Goal: Transaction & Acquisition: Purchase product/service

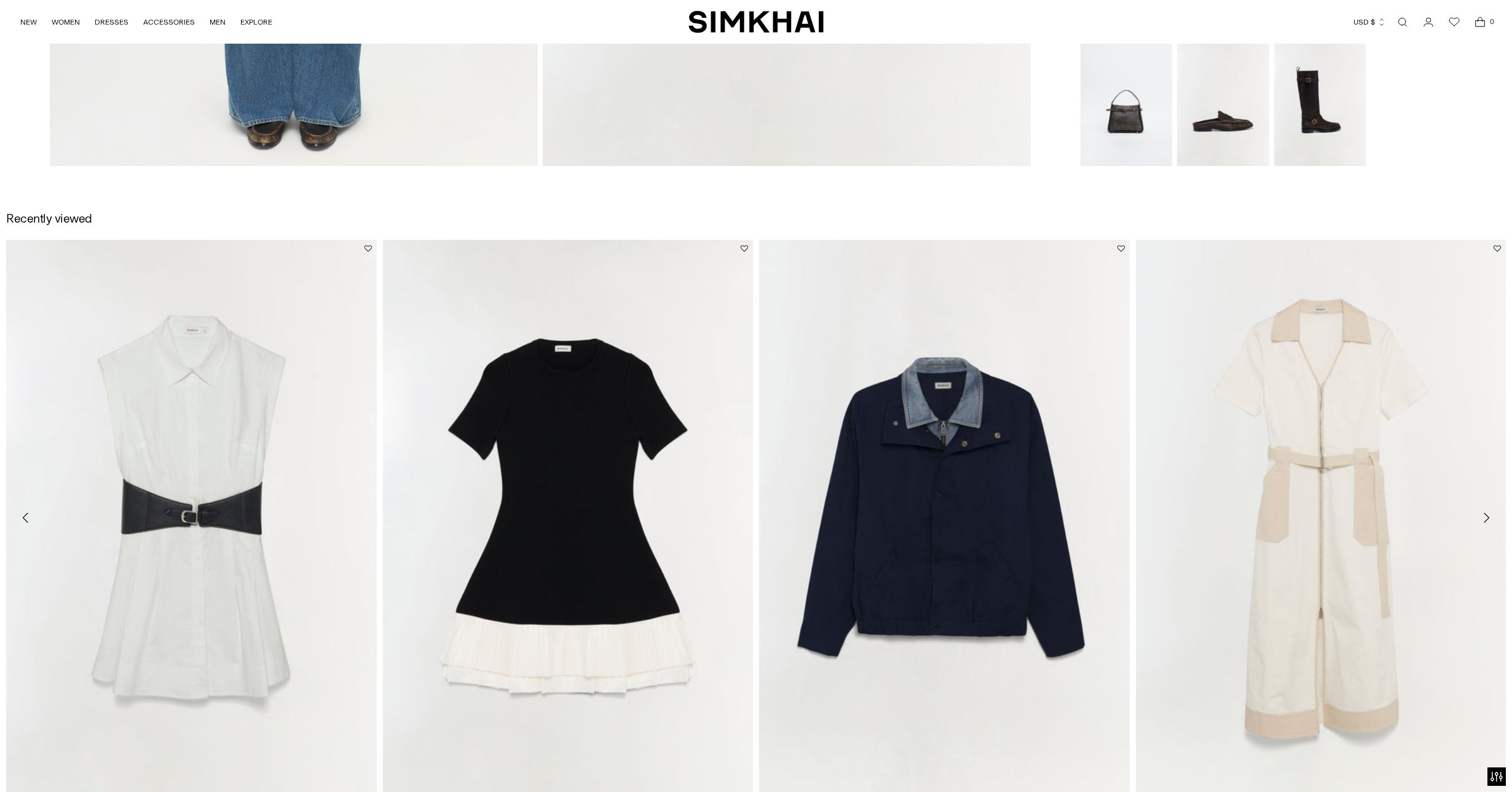
scroll to position [2146, 0]
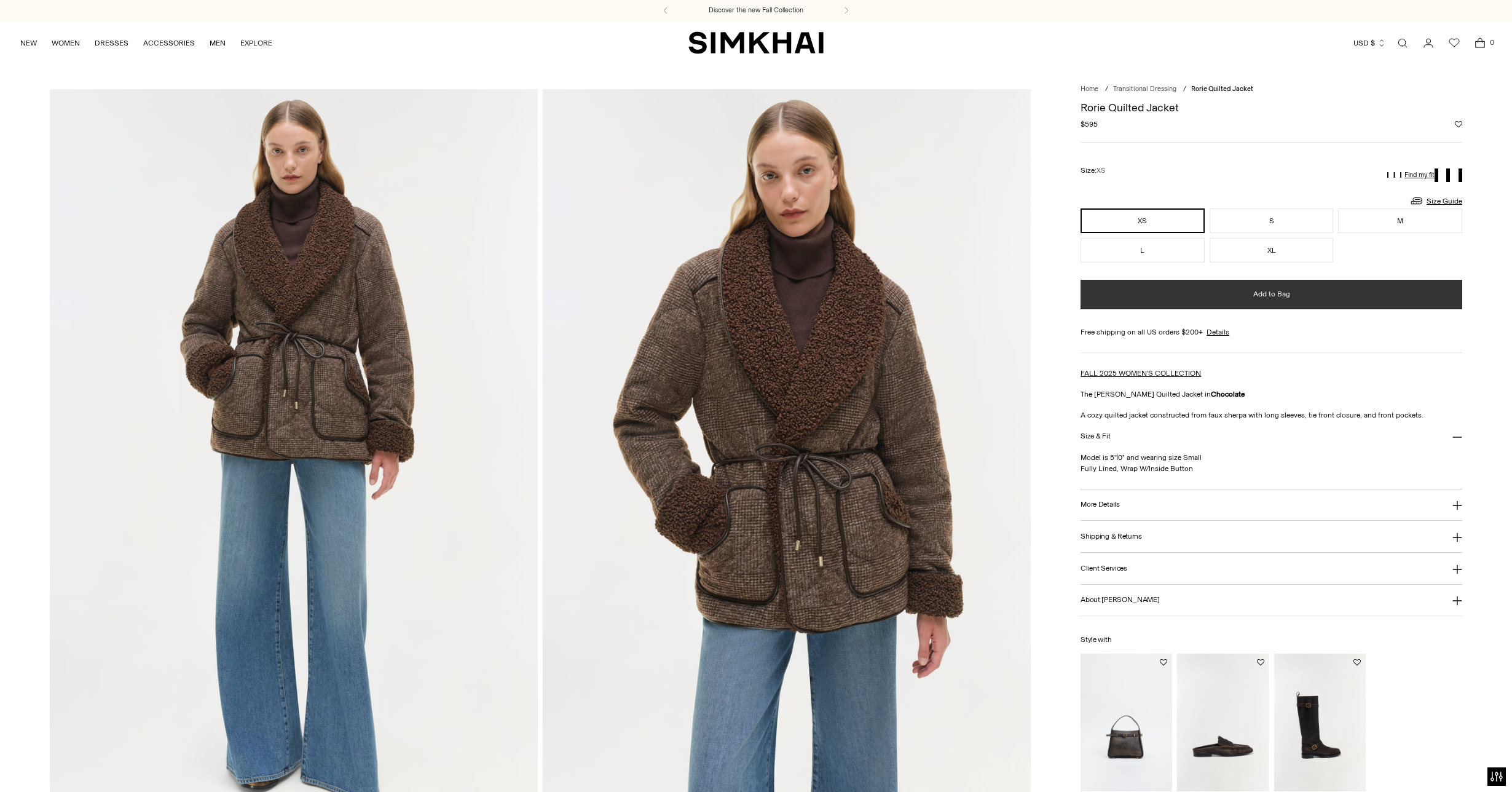
click at [1168, 294] on button "Add to Bag" at bounding box center [1272, 295] width 382 height 30
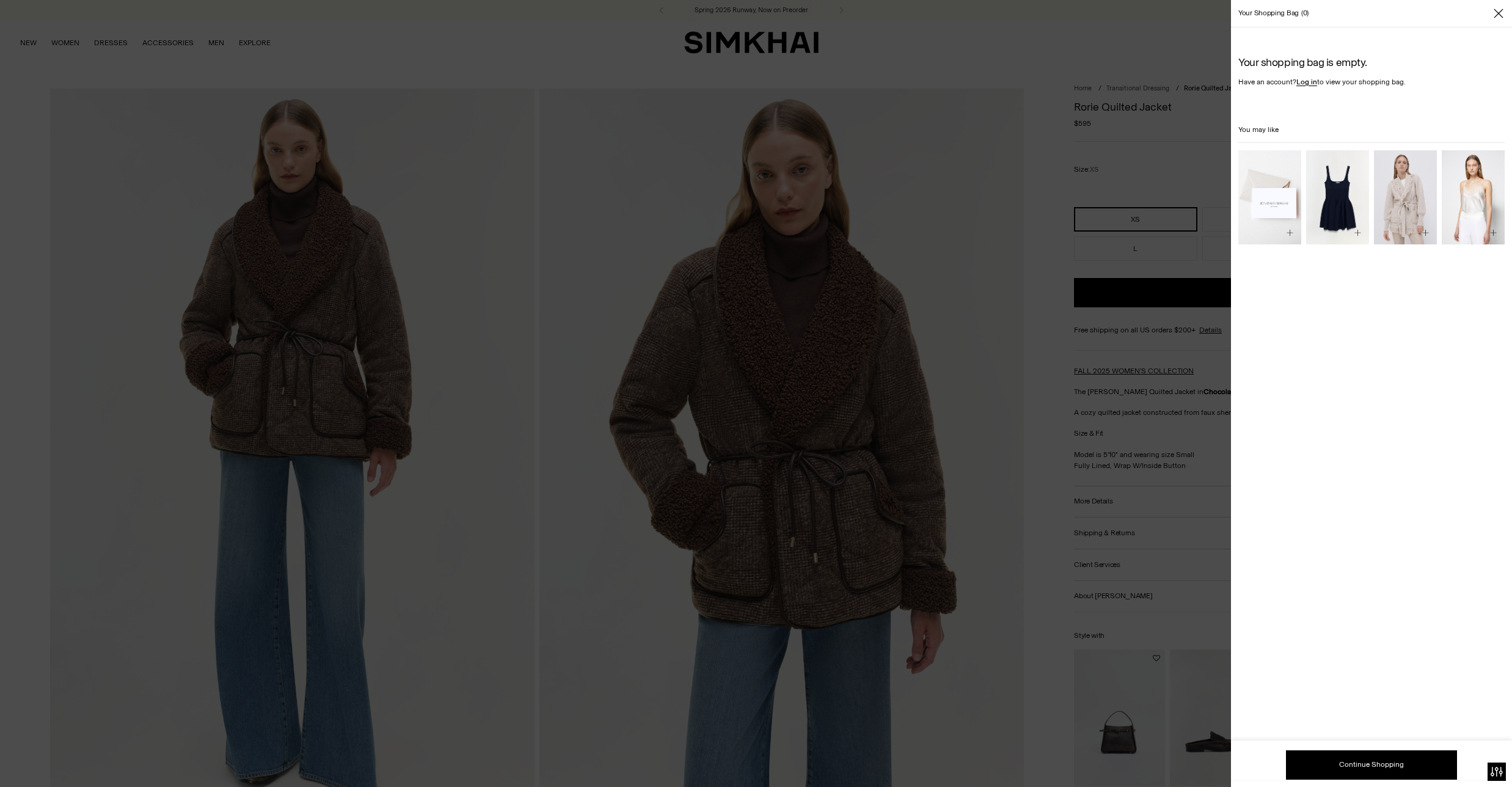
click at [1500, 10] on icon "Close" at bounding box center [1499, 13] width 10 height 12
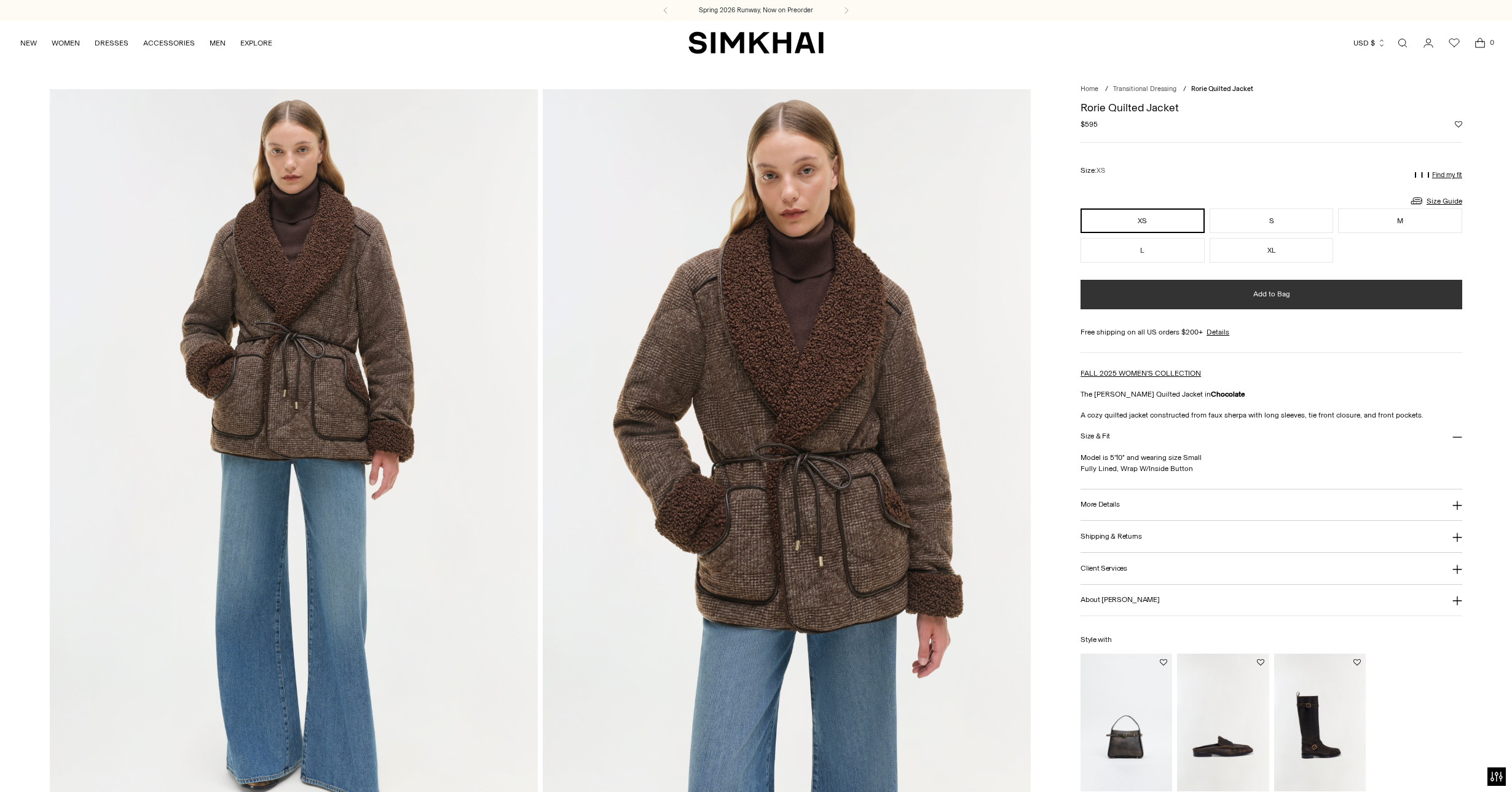
click at [1282, 295] on span "Add to Bag" at bounding box center [1272, 294] width 37 height 11
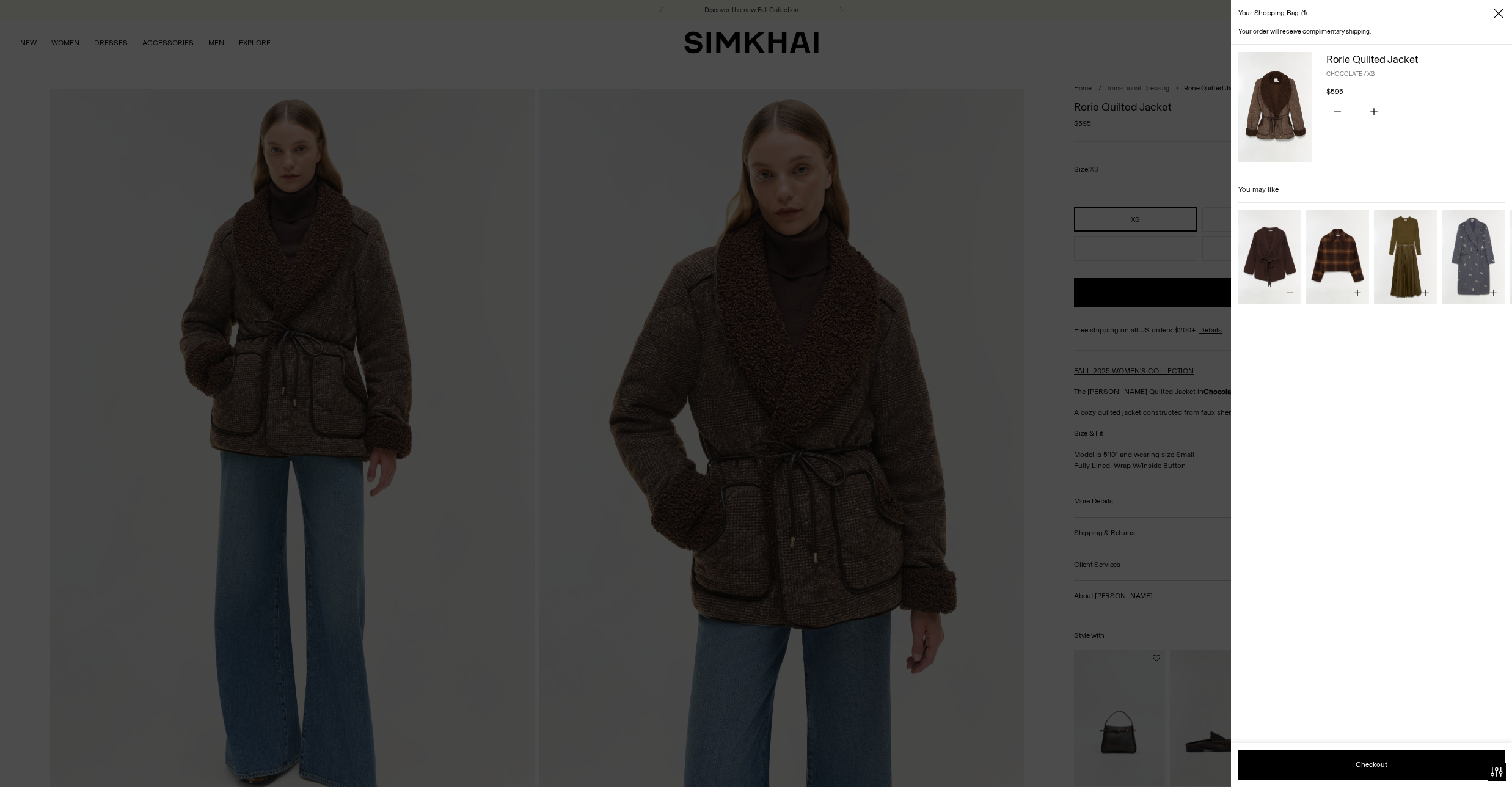
click img "Colby Wool Jacket"
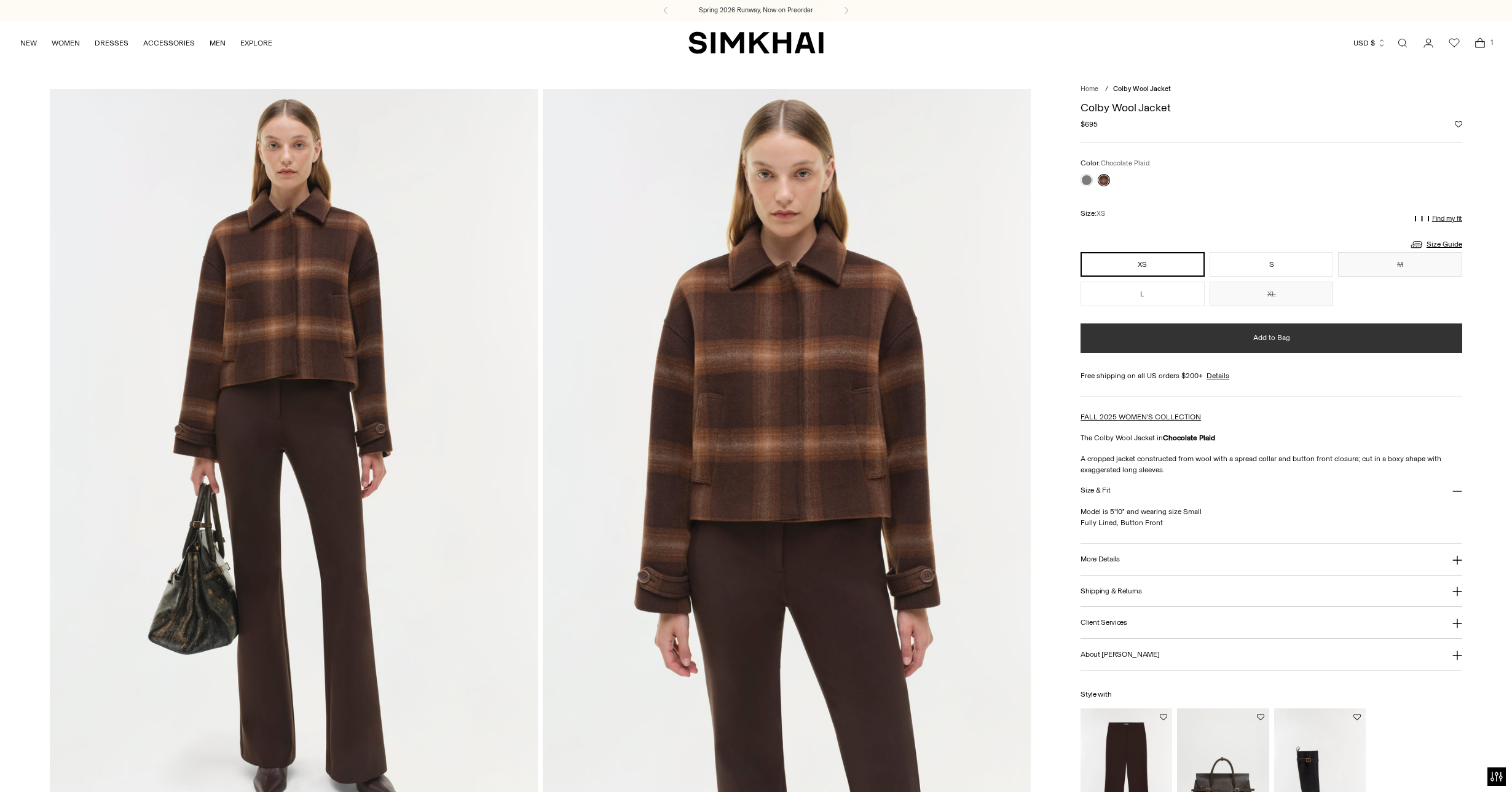
click at [1156, 340] on button "Add to Bag" at bounding box center [1272, 338] width 382 height 30
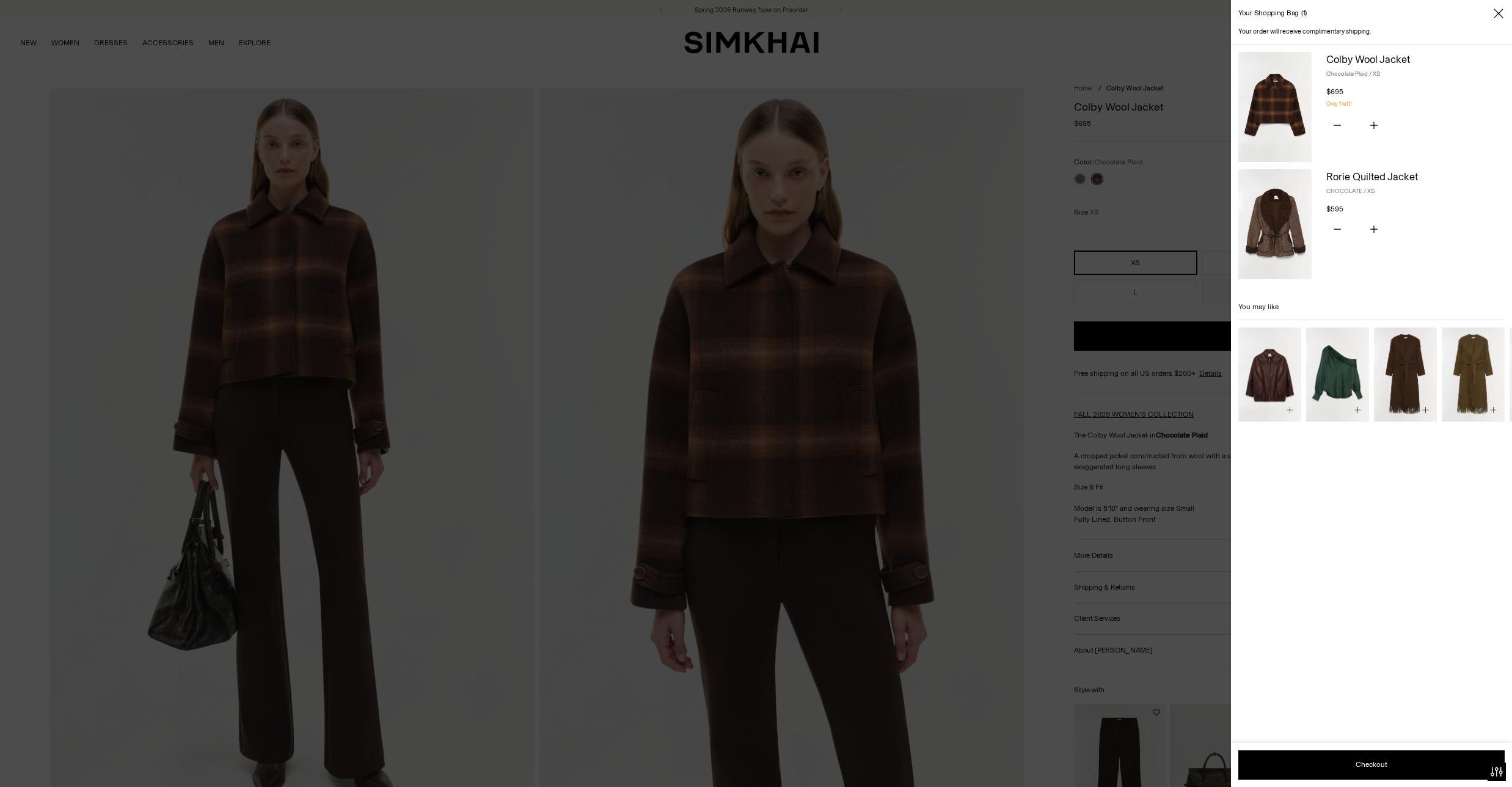
click at [1500, 16] on icon "Close" at bounding box center [1499, 13] width 10 height 12
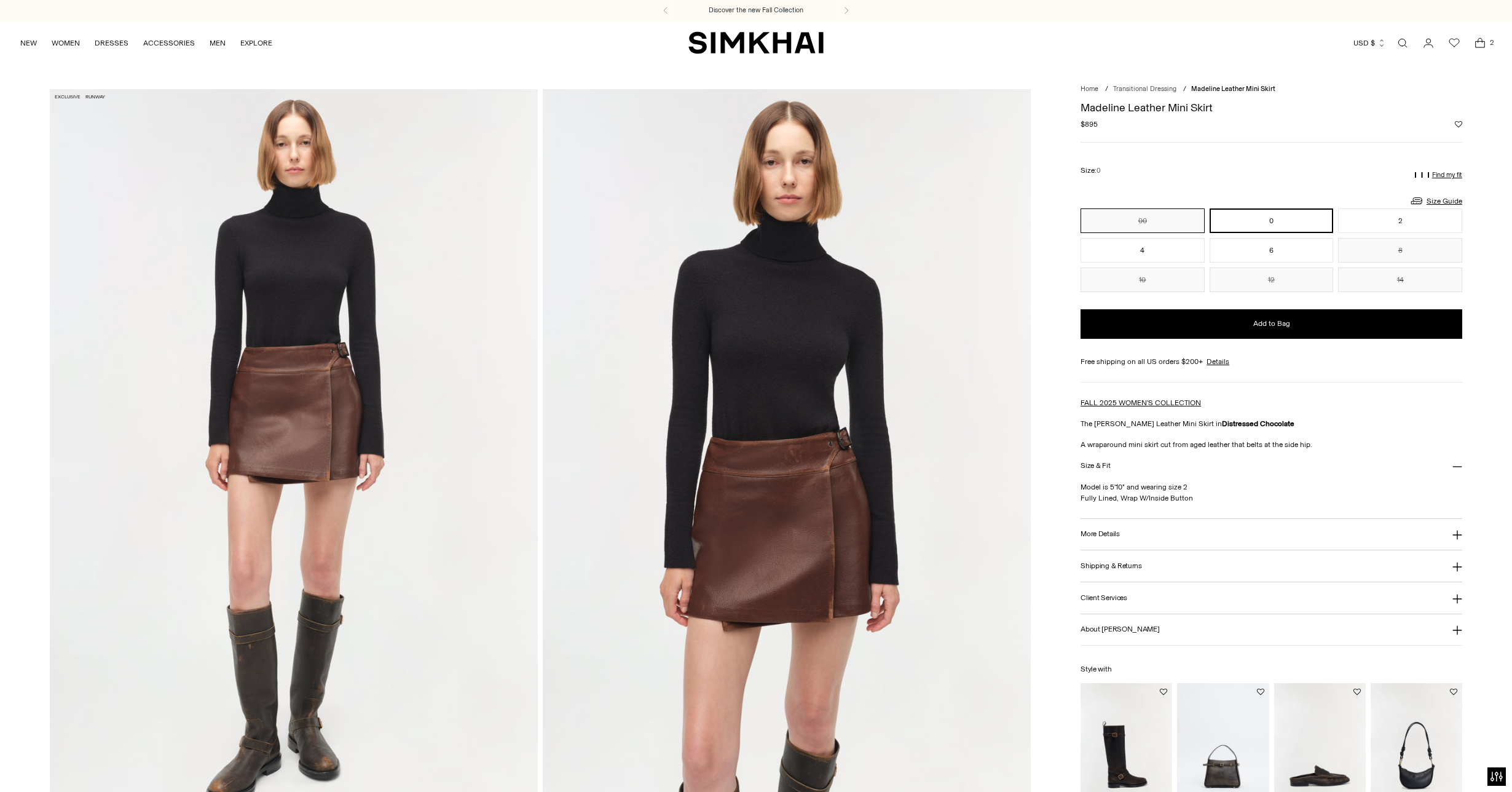
click at [1147, 224] on button "00" at bounding box center [1143, 221] width 125 height 25
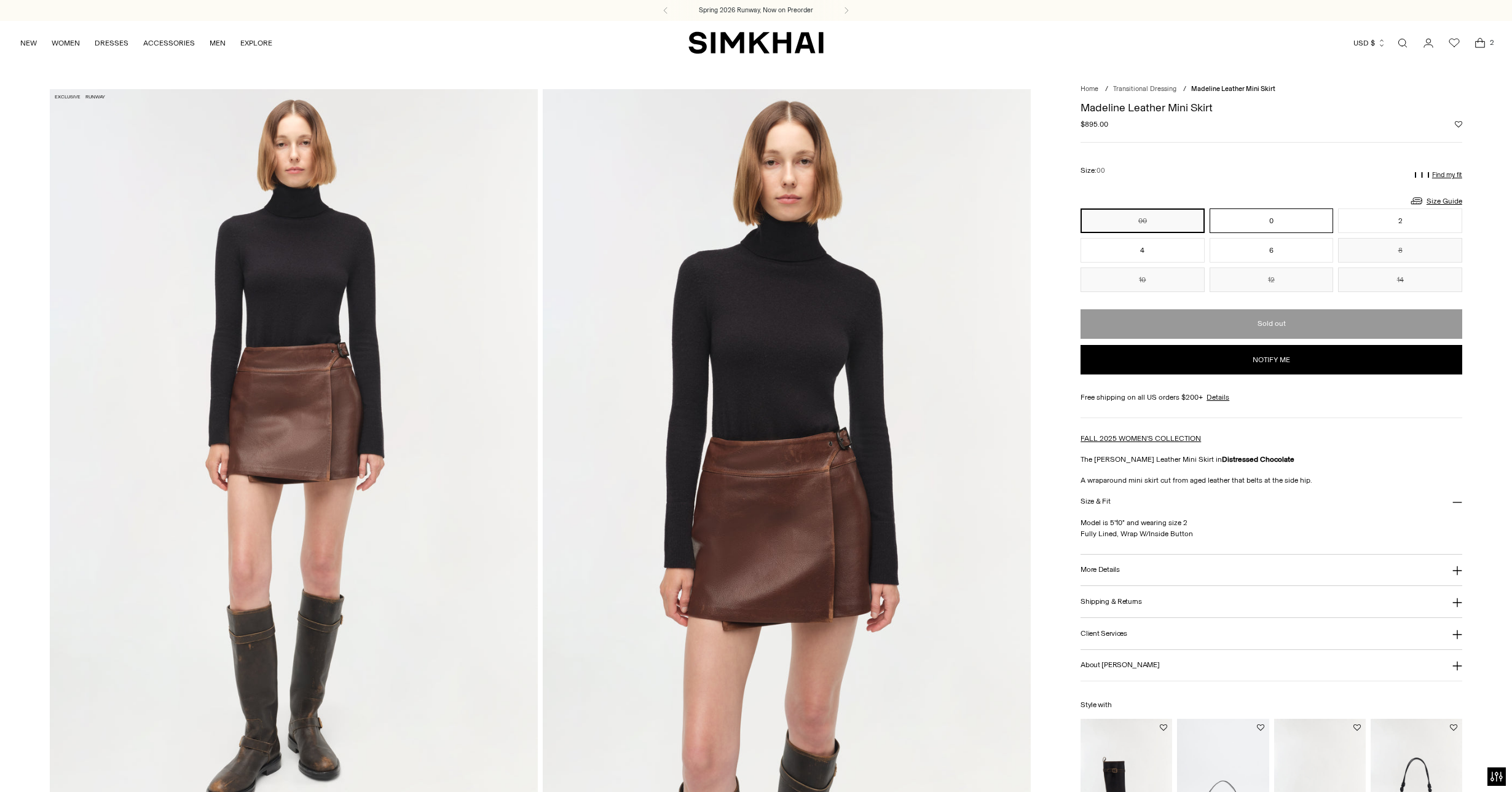
click at [1237, 229] on button "0" at bounding box center [1272, 221] width 125 height 25
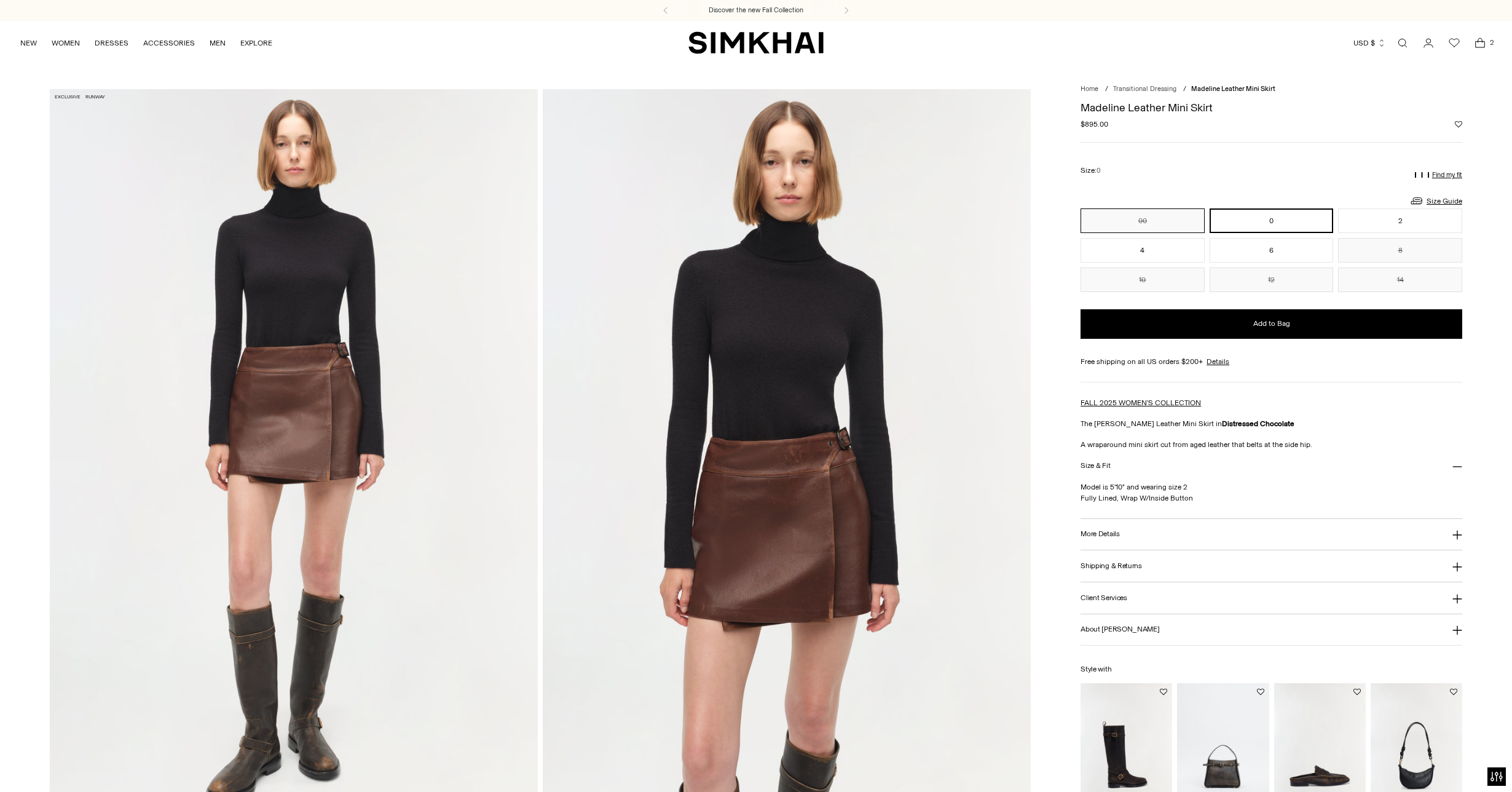
click at [1157, 217] on button "00" at bounding box center [1143, 221] width 125 height 25
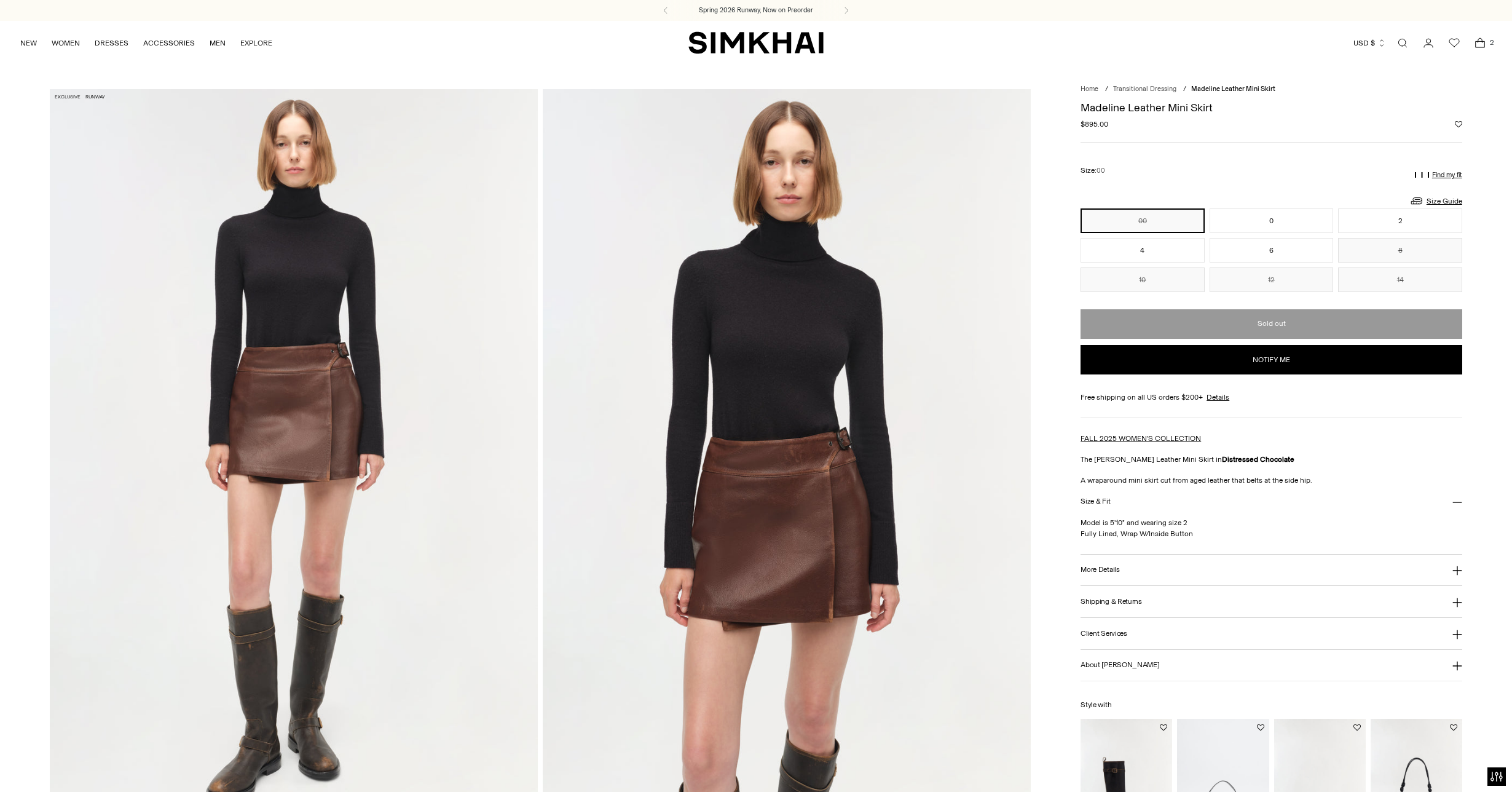
click at [1265, 115] on div "Madeline Leather Mini Skirt Regular price $895.00 Unit price / per" at bounding box center [1272, 115] width 382 height 27
drag, startPoint x: 1201, startPoint y: 105, endPoint x: 1059, endPoint y: 111, distance: 142.1
copy h1 "Madeline Leather Mini Skirt"
click at [1262, 218] on button "0" at bounding box center [1272, 221] width 125 height 25
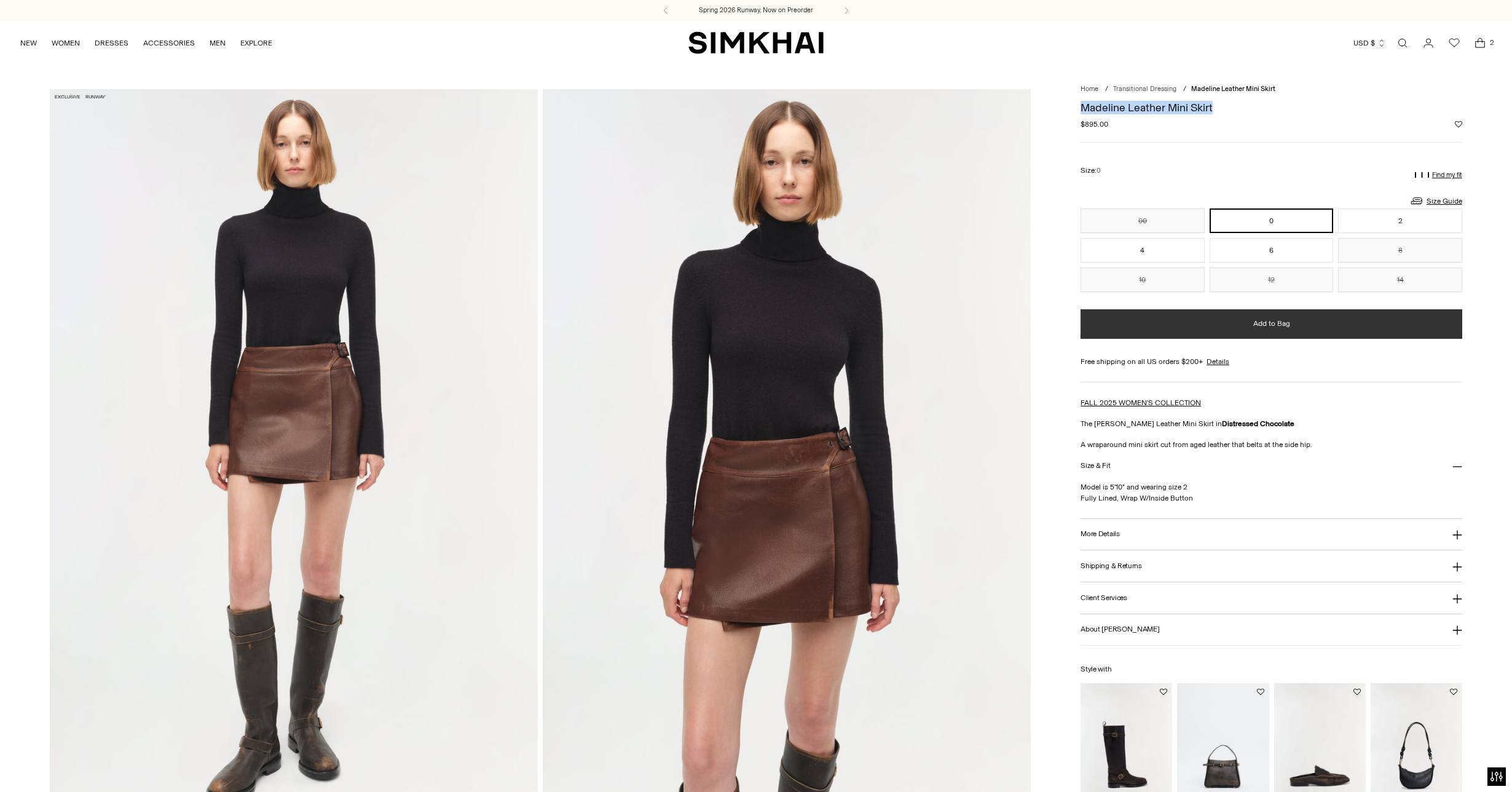
click at [1260, 327] on span "Add to Bag" at bounding box center [1272, 323] width 37 height 11
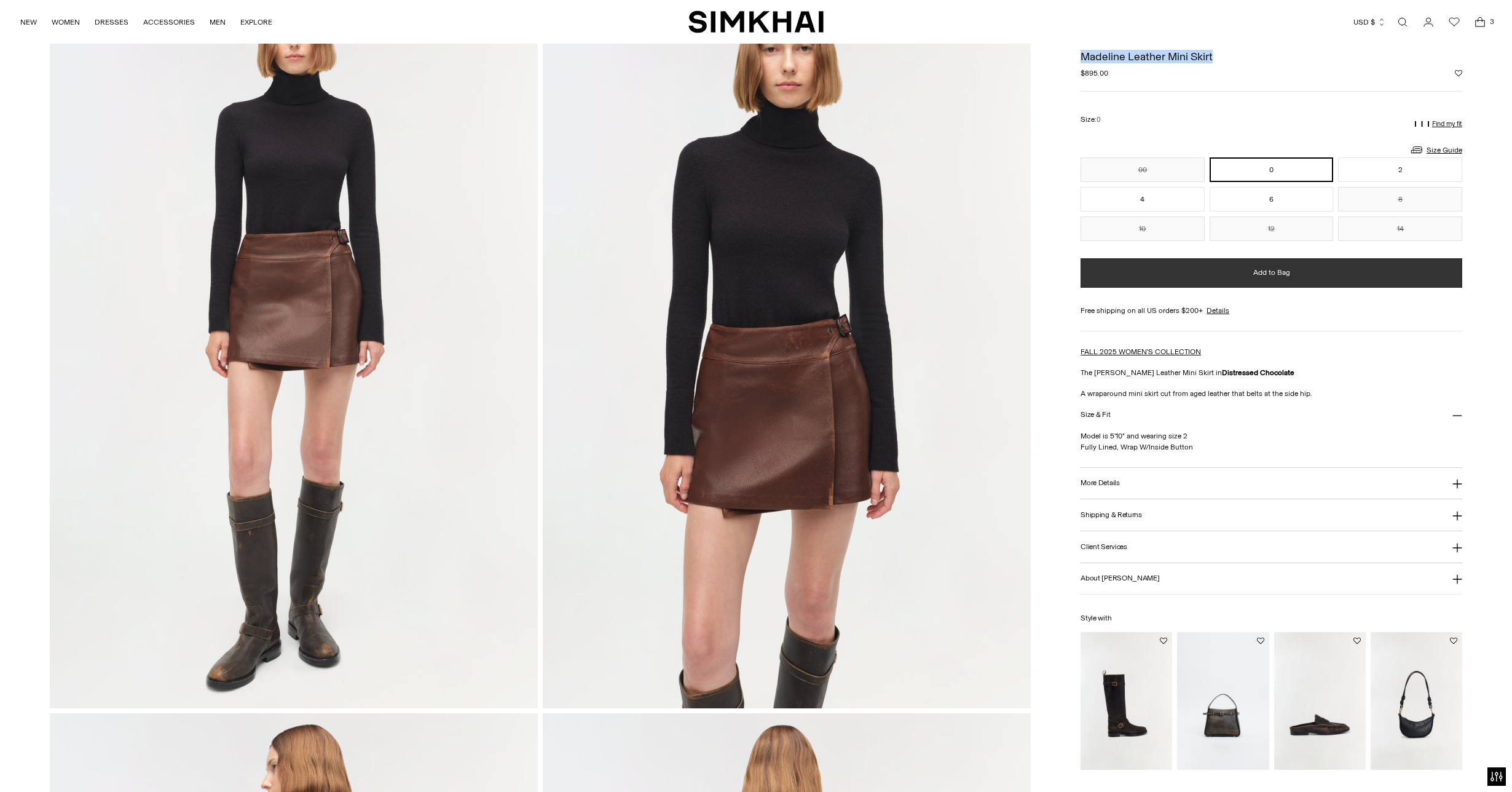
scroll to position [269, 0]
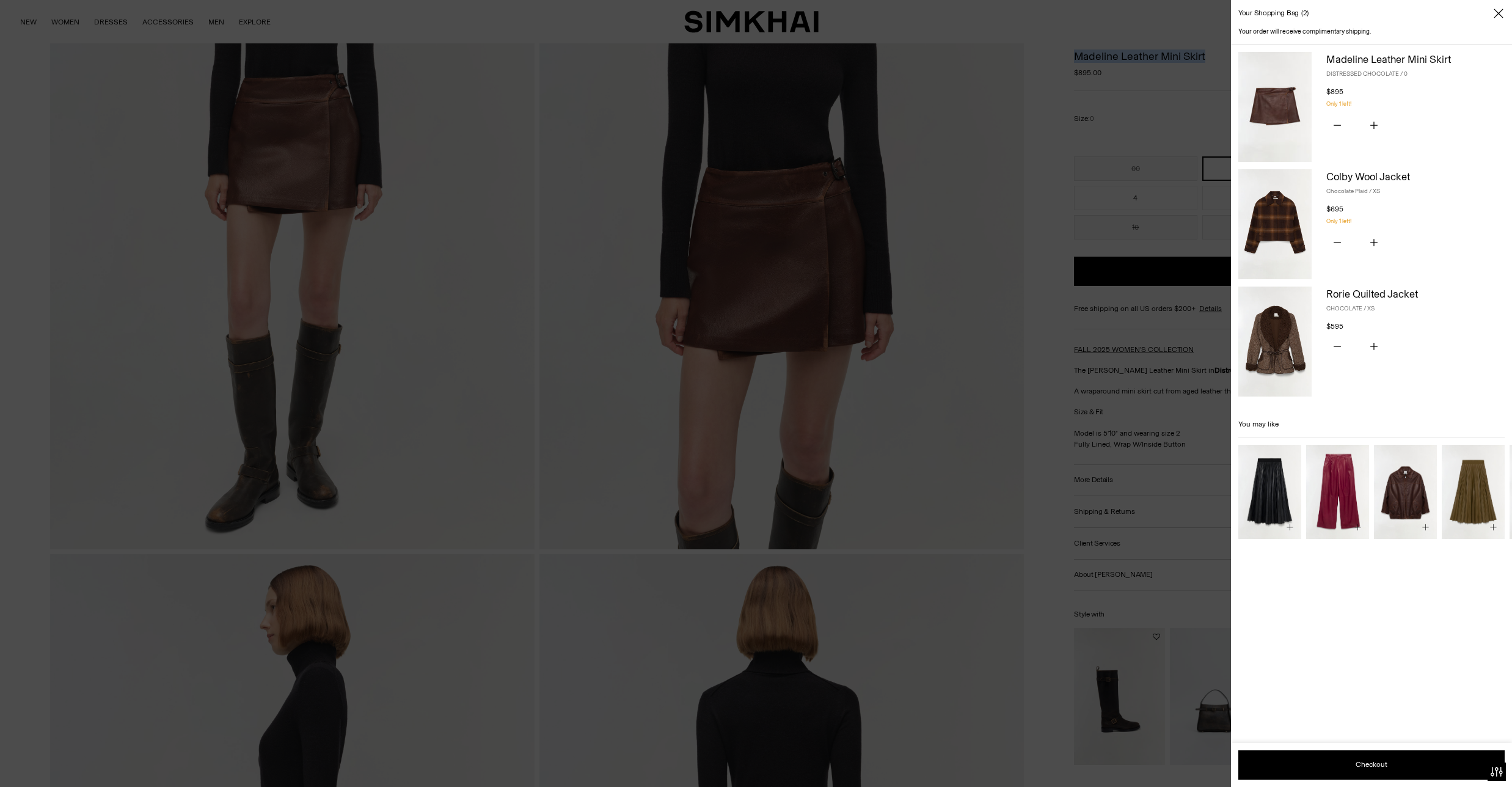
click at [1500, 12] on icon "Close" at bounding box center [1499, 13] width 10 height 12
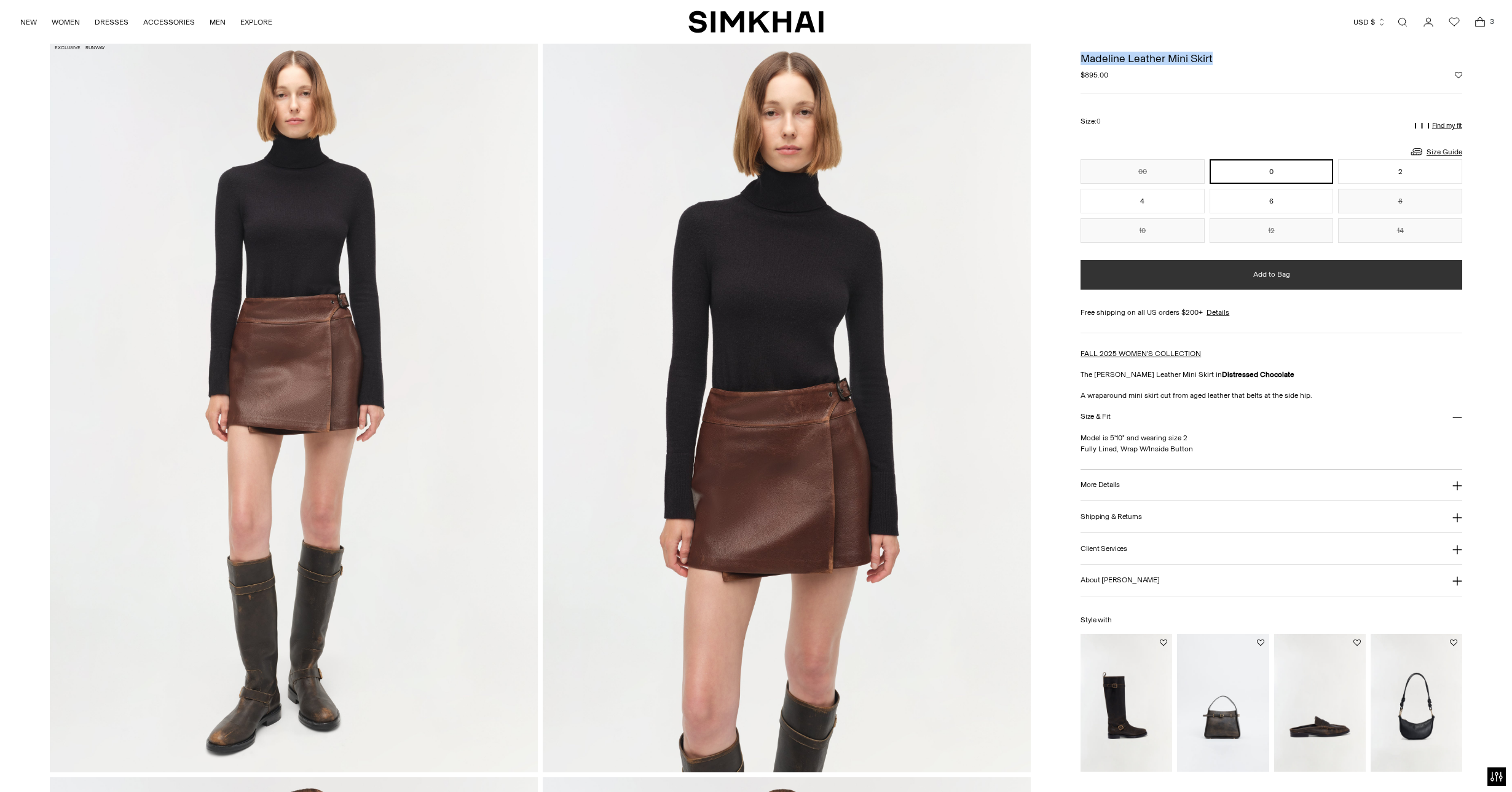
scroll to position [0, 0]
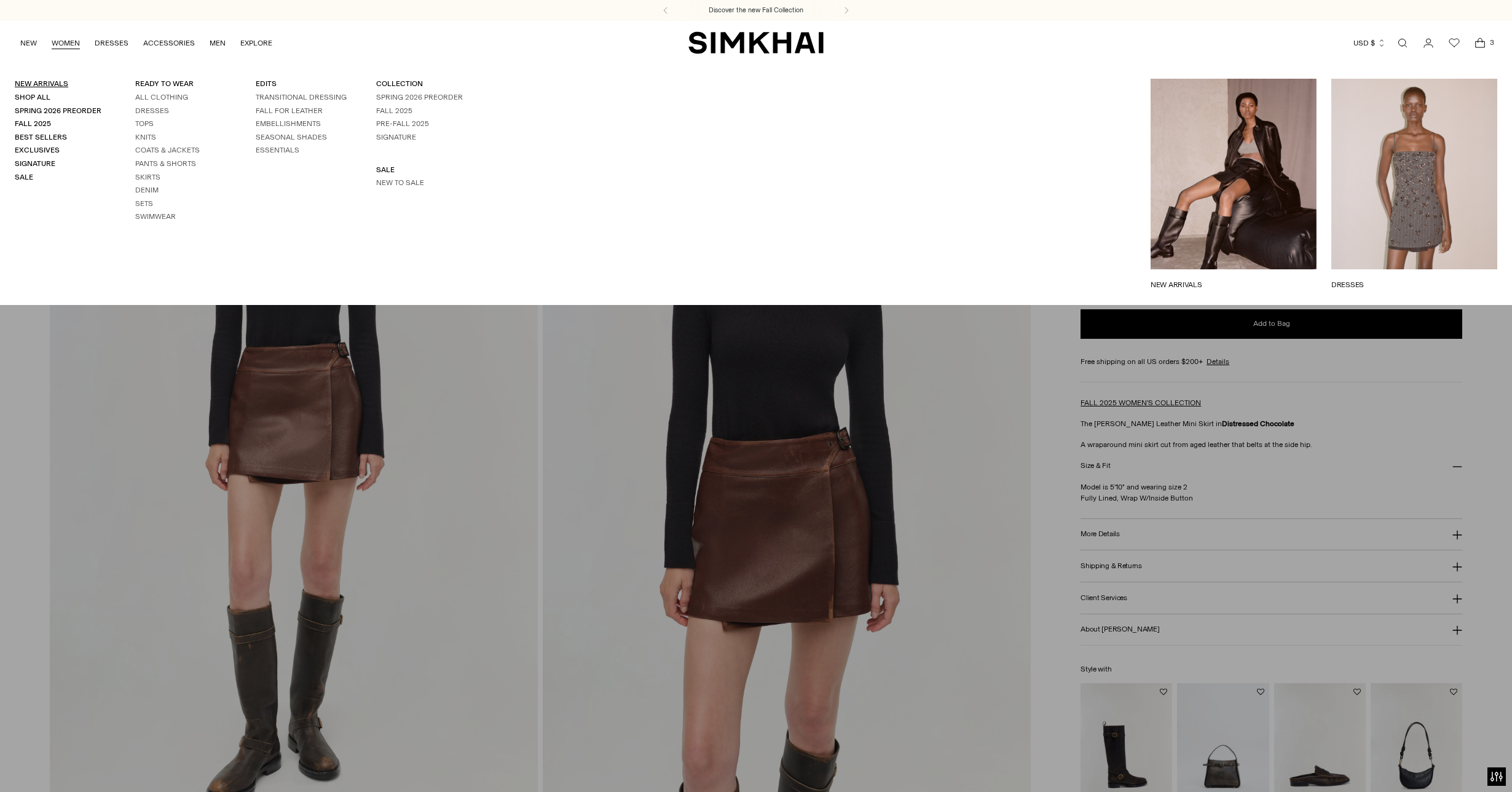
click at [44, 84] on link "New Arrivals" at bounding box center [42, 84] width 53 height 8
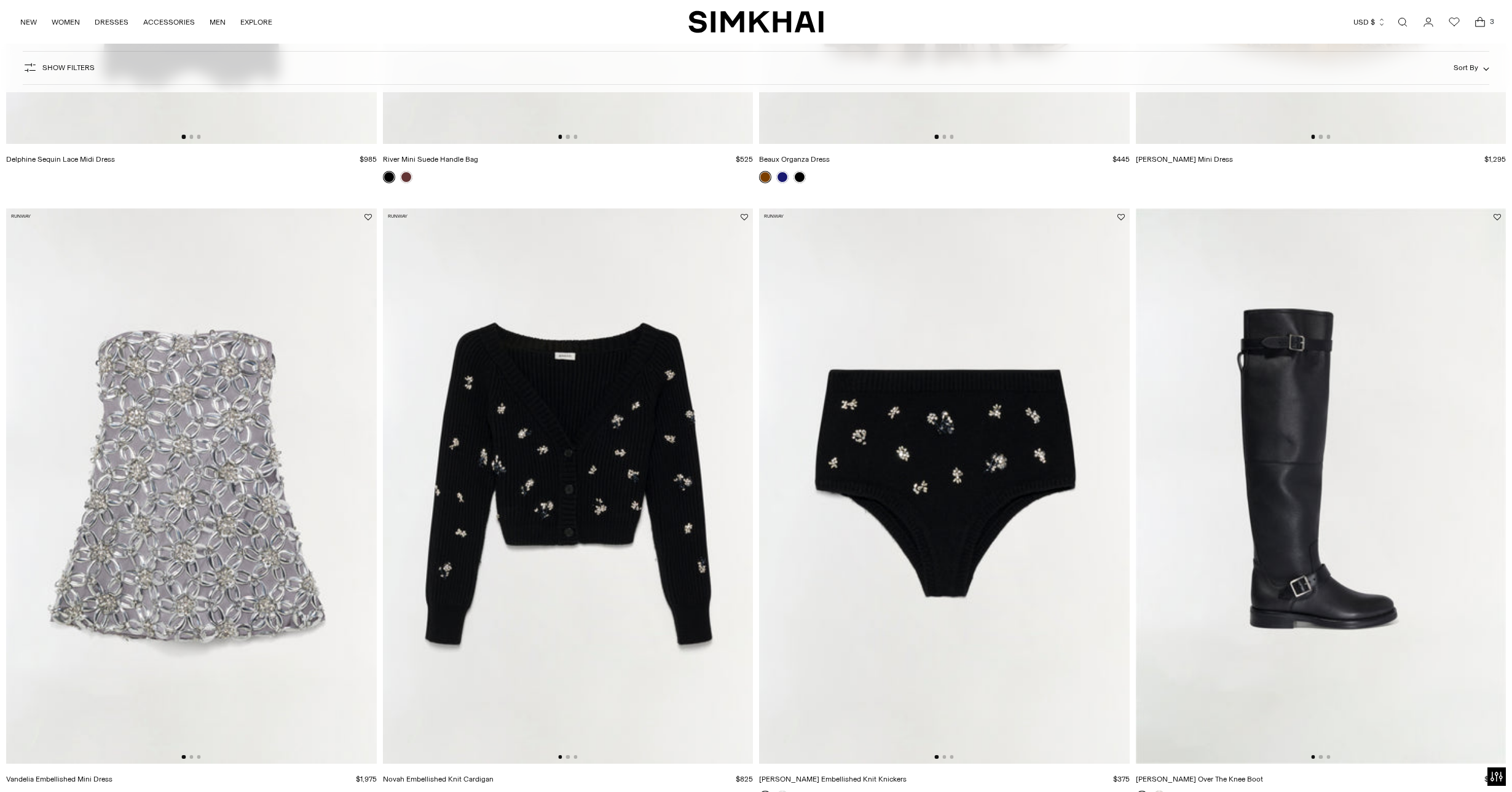
scroll to position [585, 0]
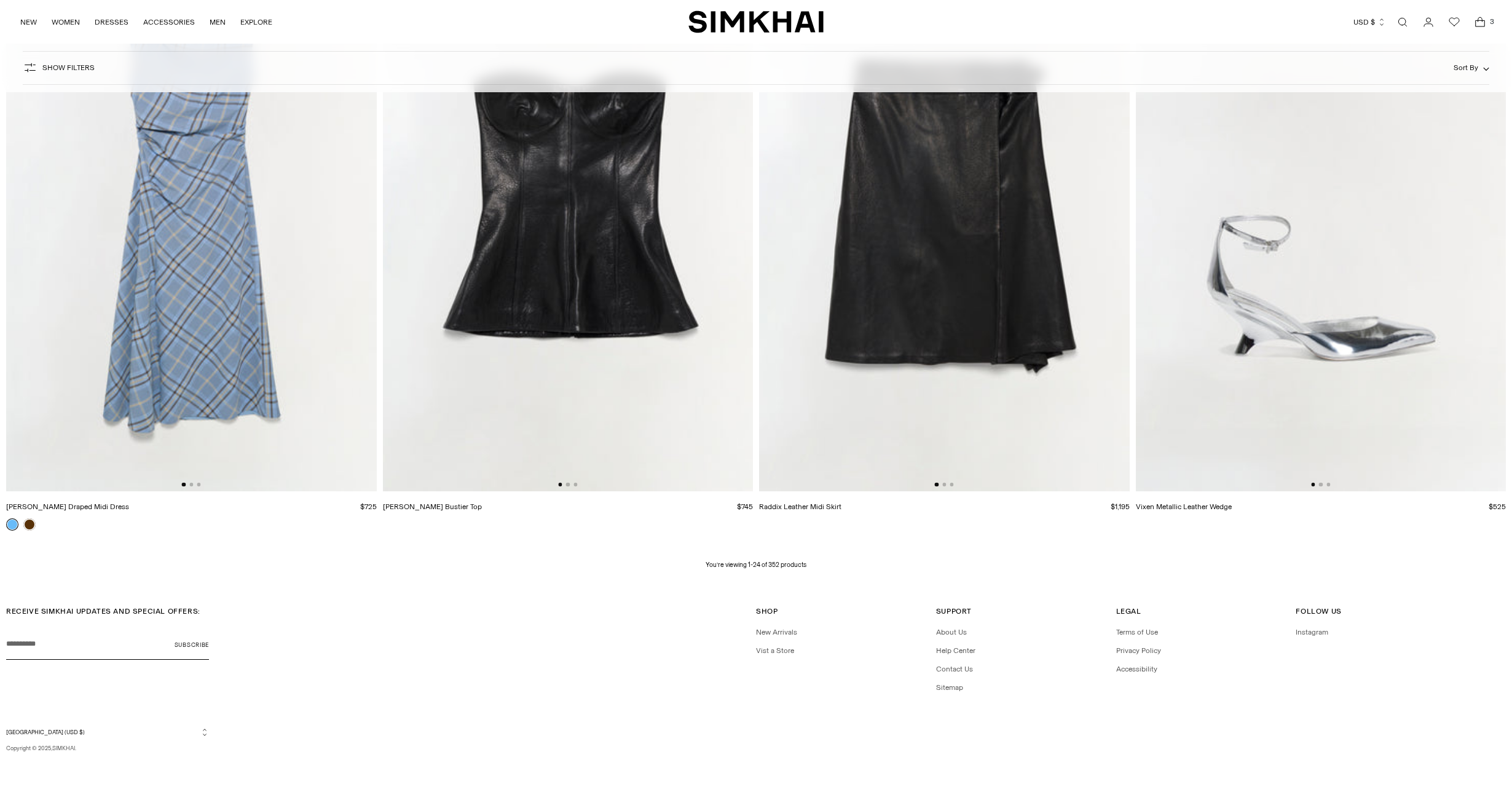
scroll to position [3337, 0]
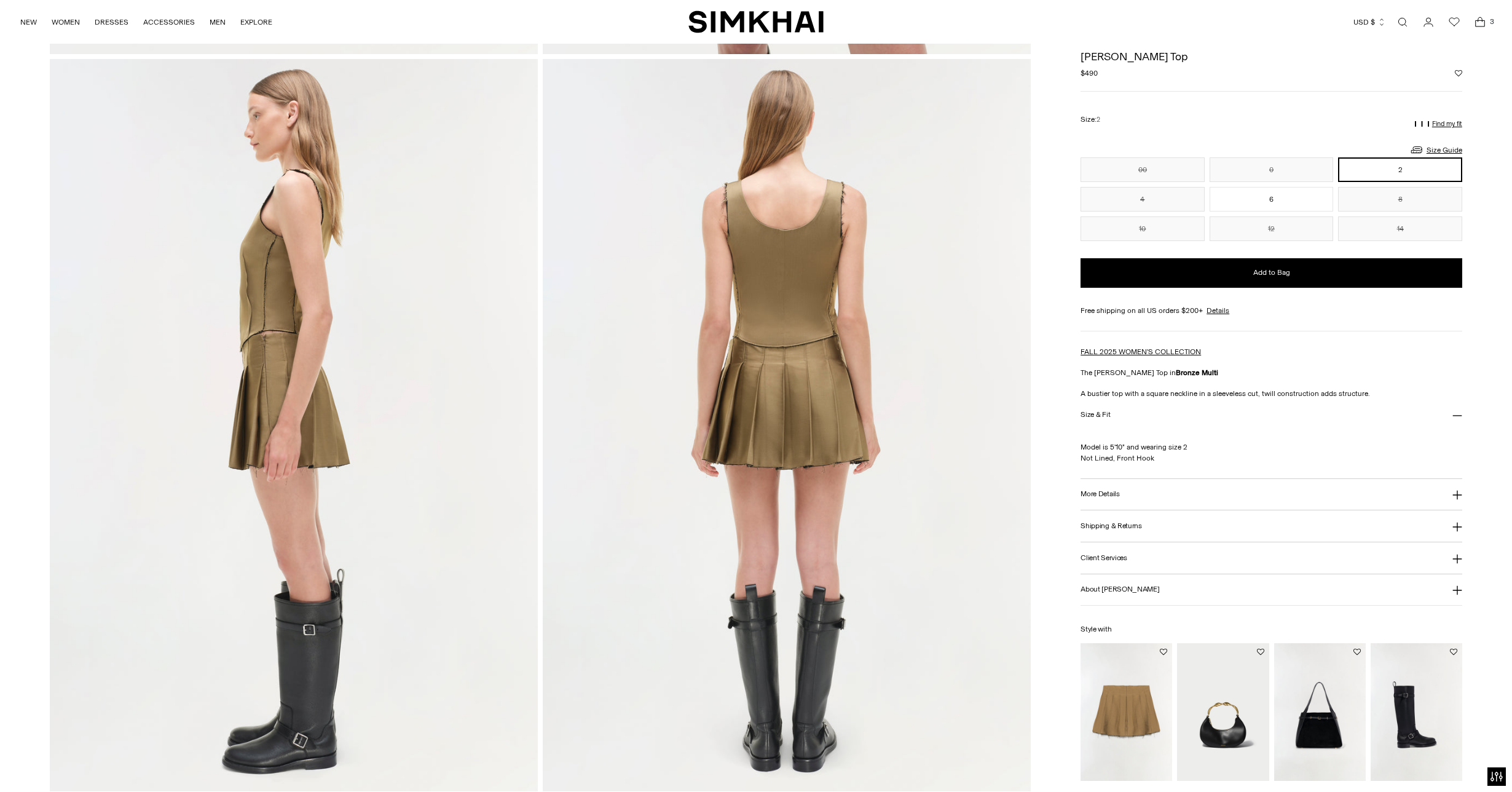
scroll to position [768, 0]
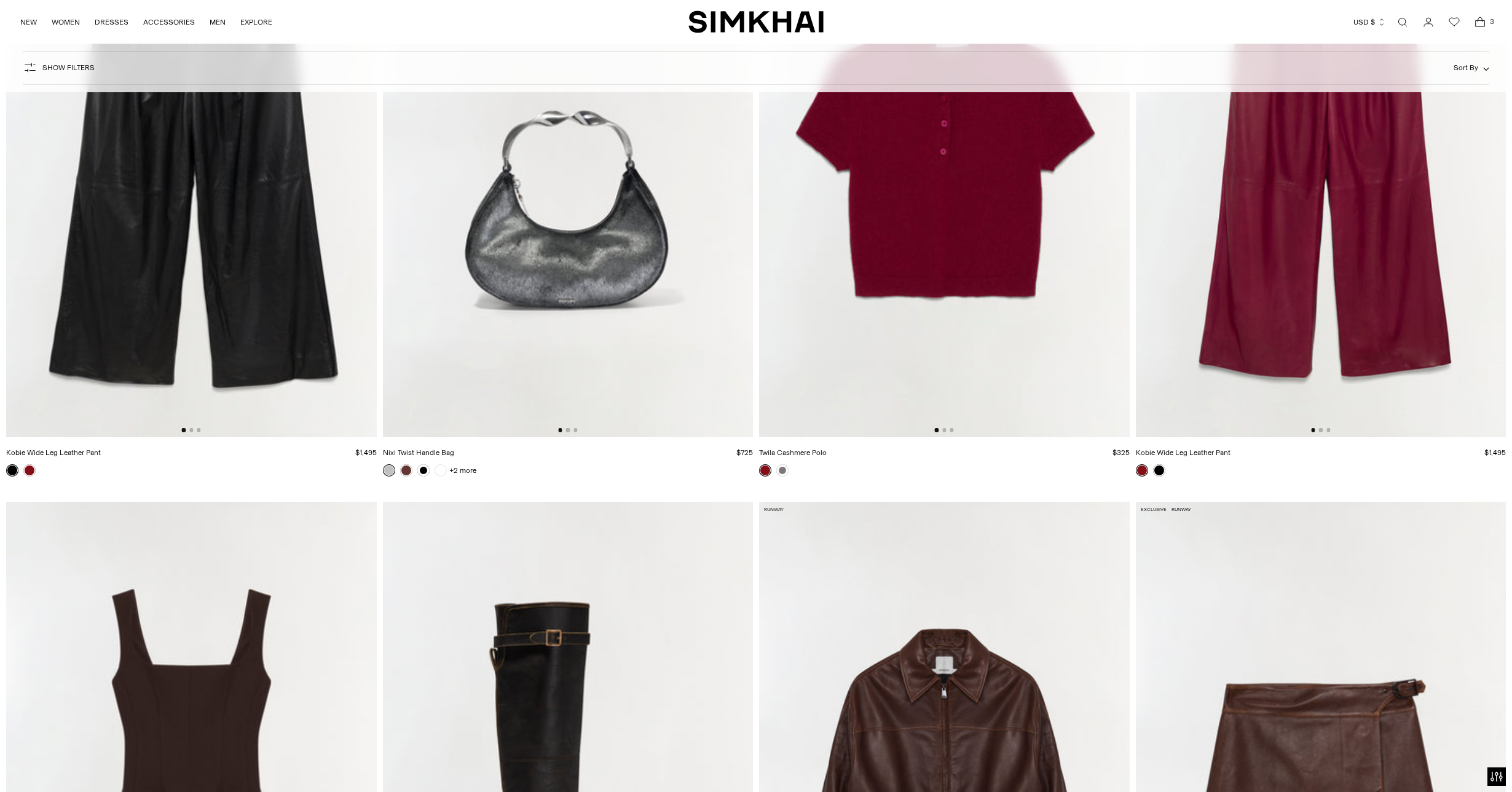
scroll to position [5740, 0]
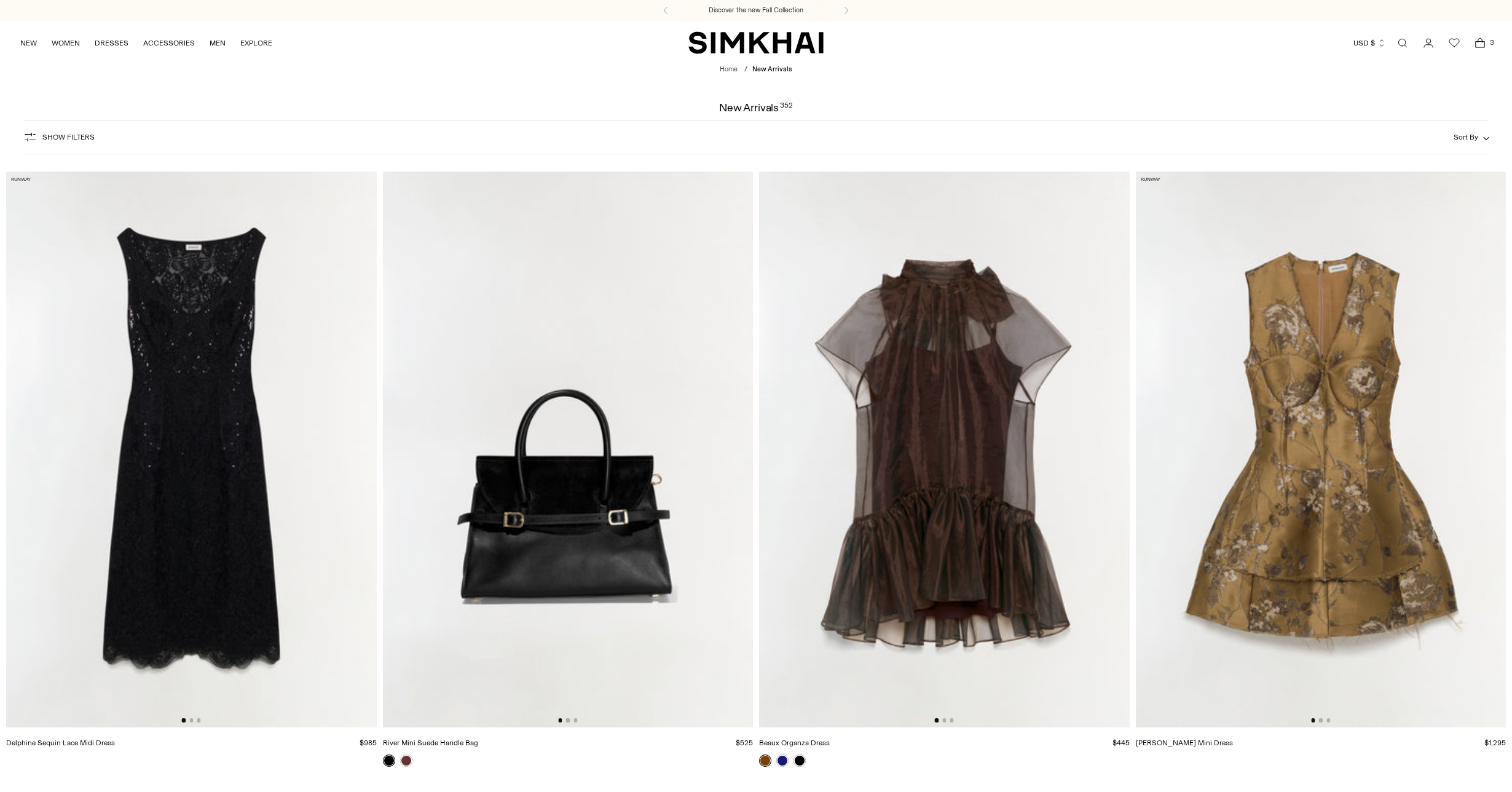
scroll to position [1878, 0]
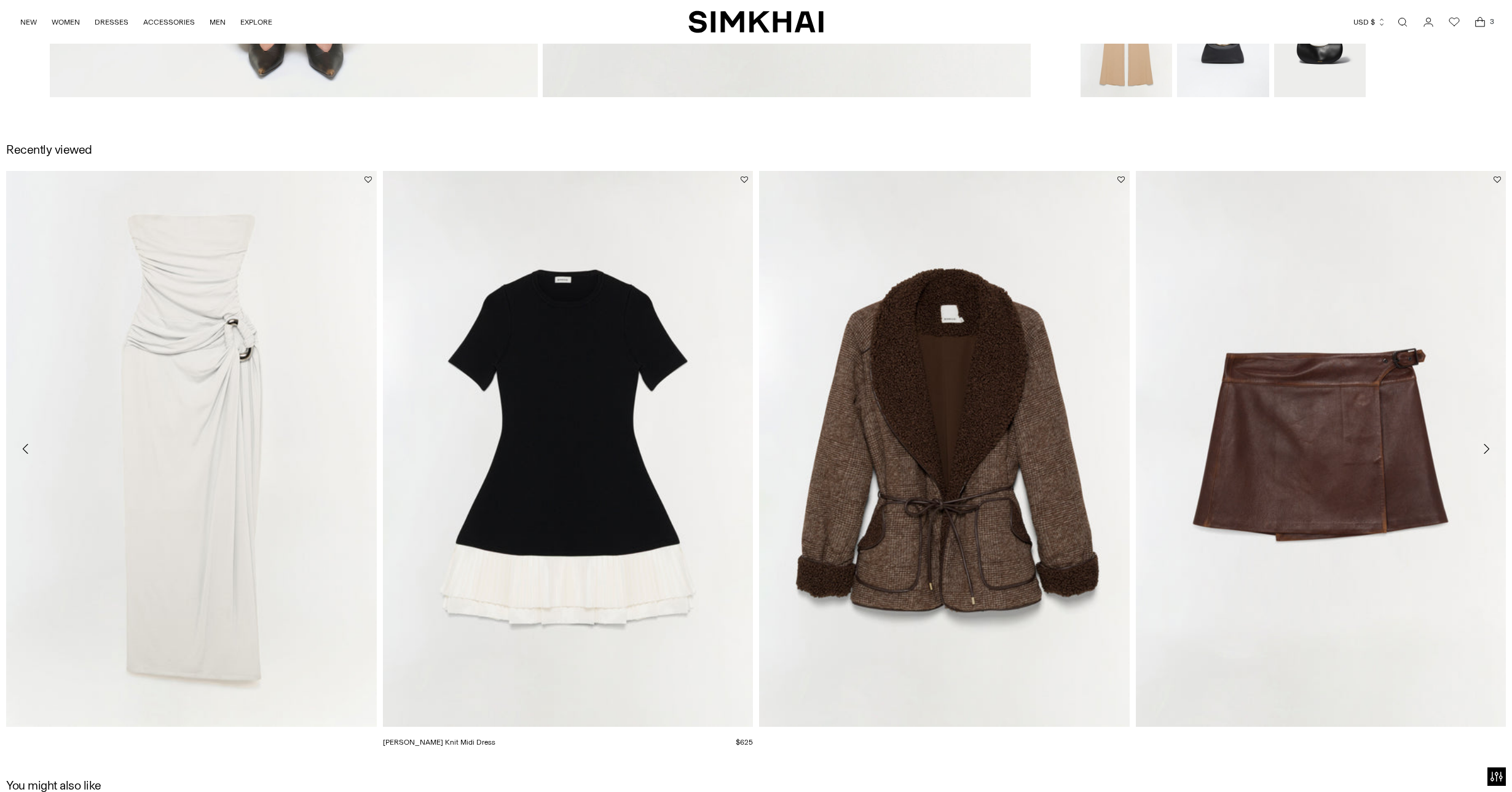
scroll to position [2139, 0]
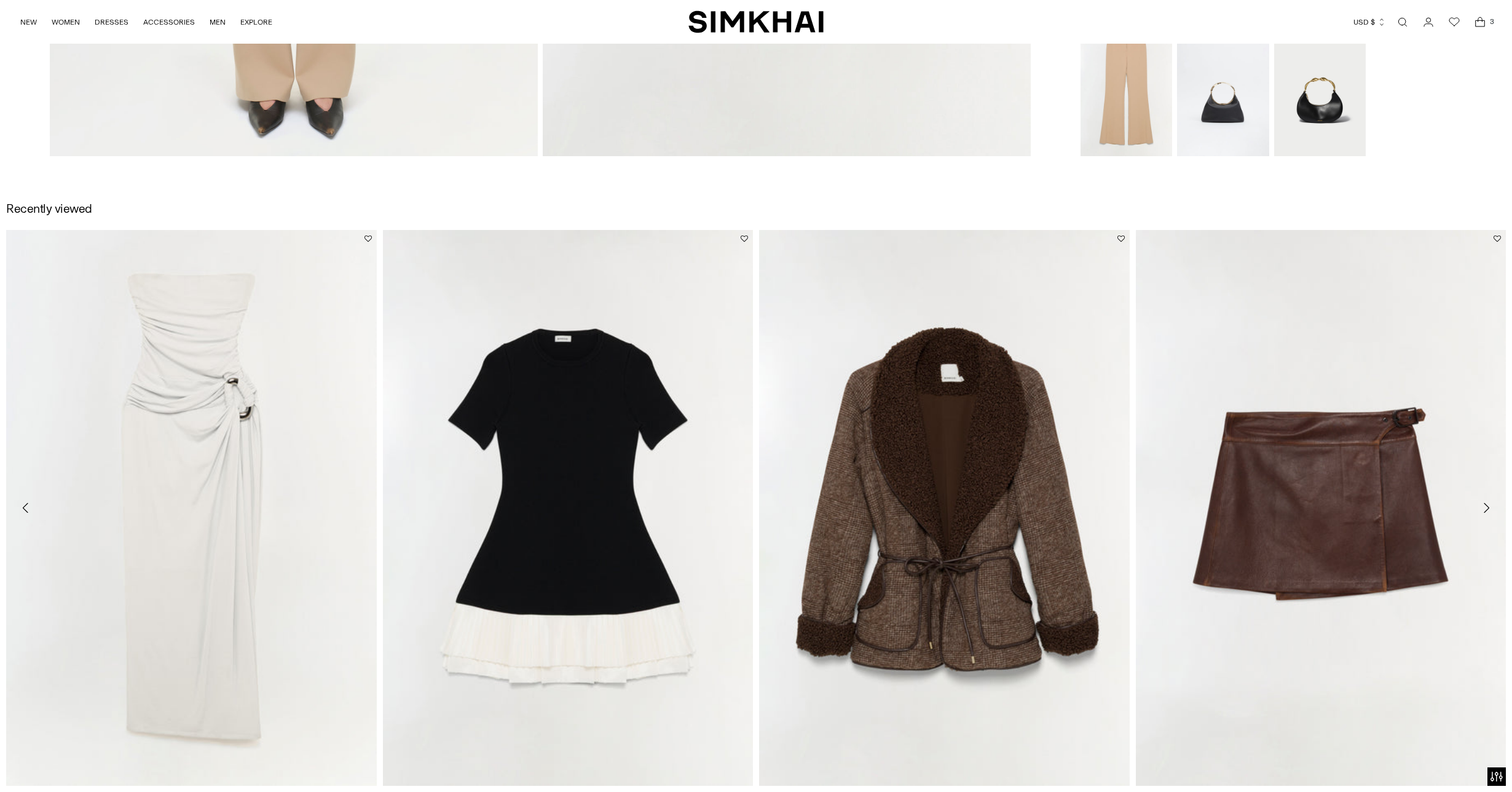
click at [110, 791] on link "Emma Strapless Jersey Gown" at bounding box center [58, 800] width 105 height 8
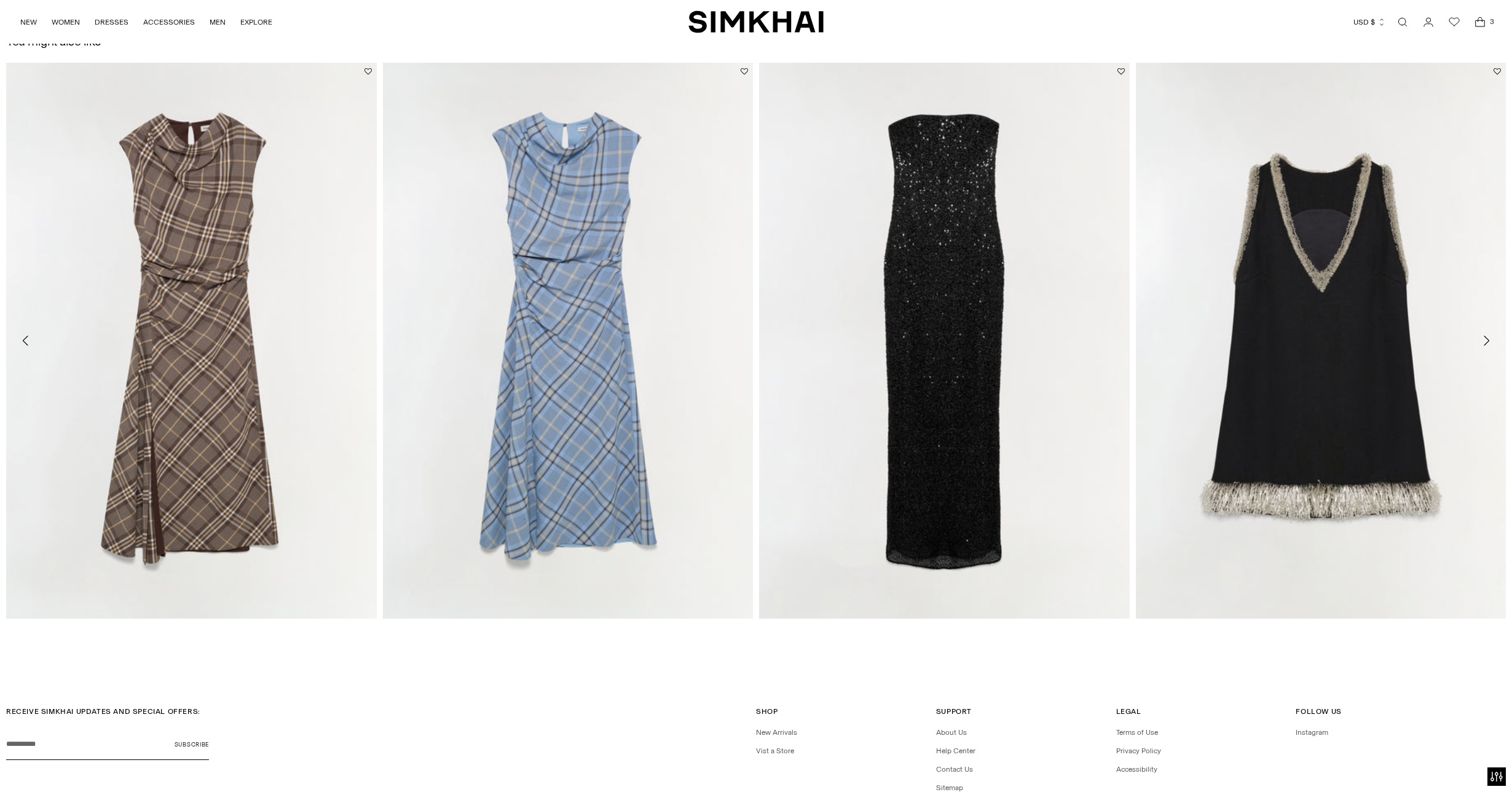
scroll to position [3562, 0]
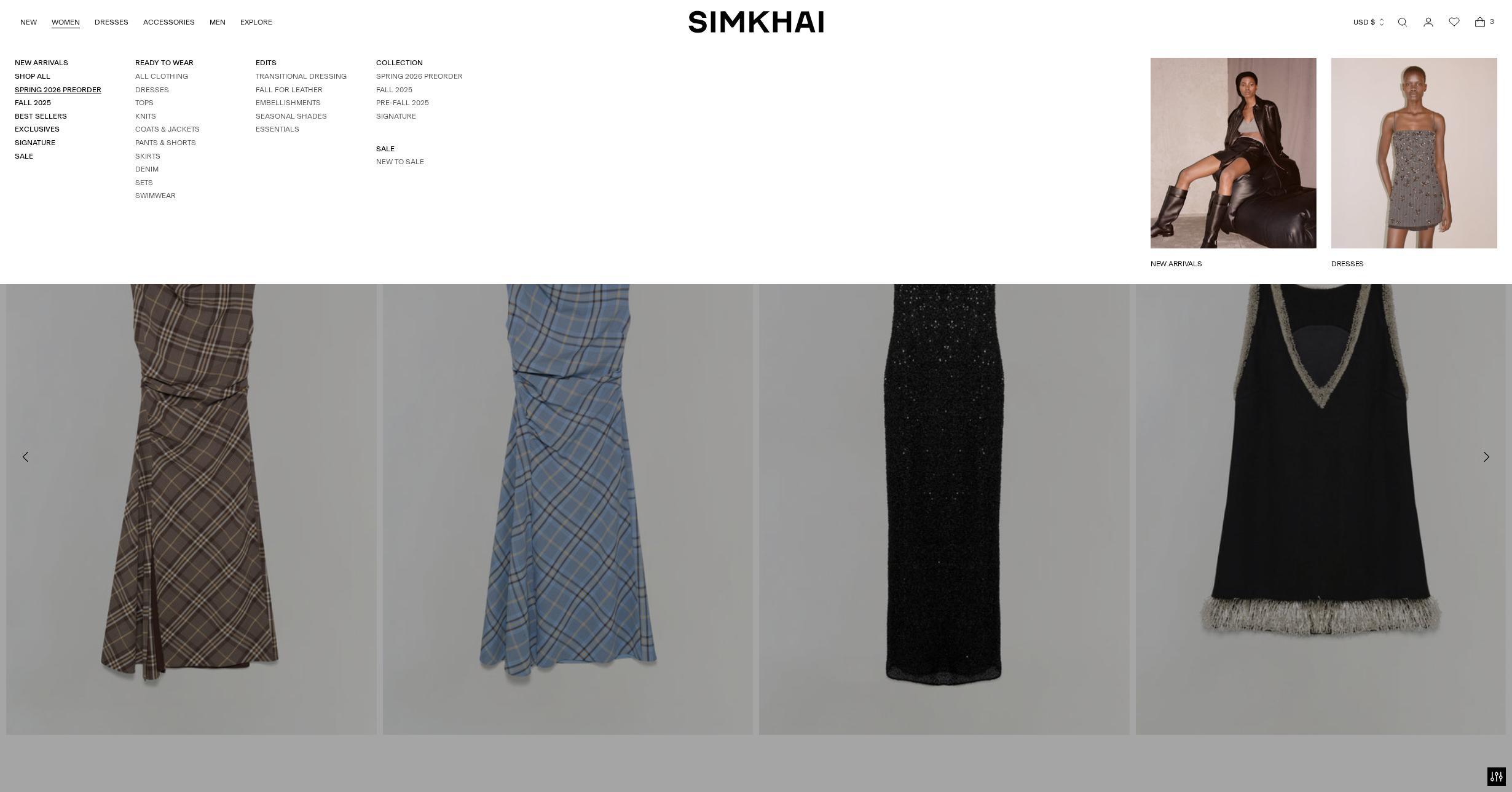
click at [42, 91] on link "Spring 2026 Preorder" at bounding box center [58, 90] width 86 height 8
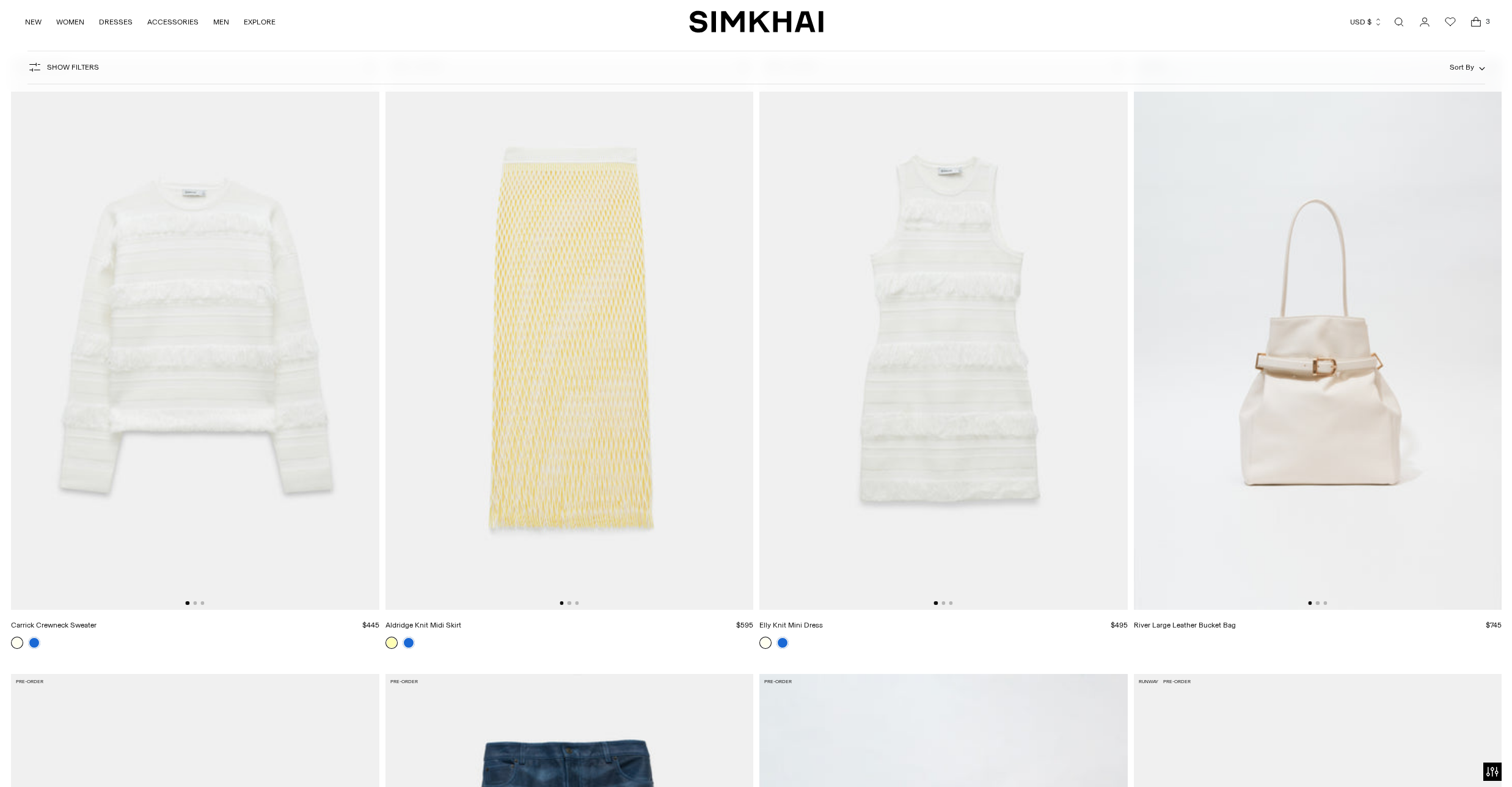
scroll to position [2806, 0]
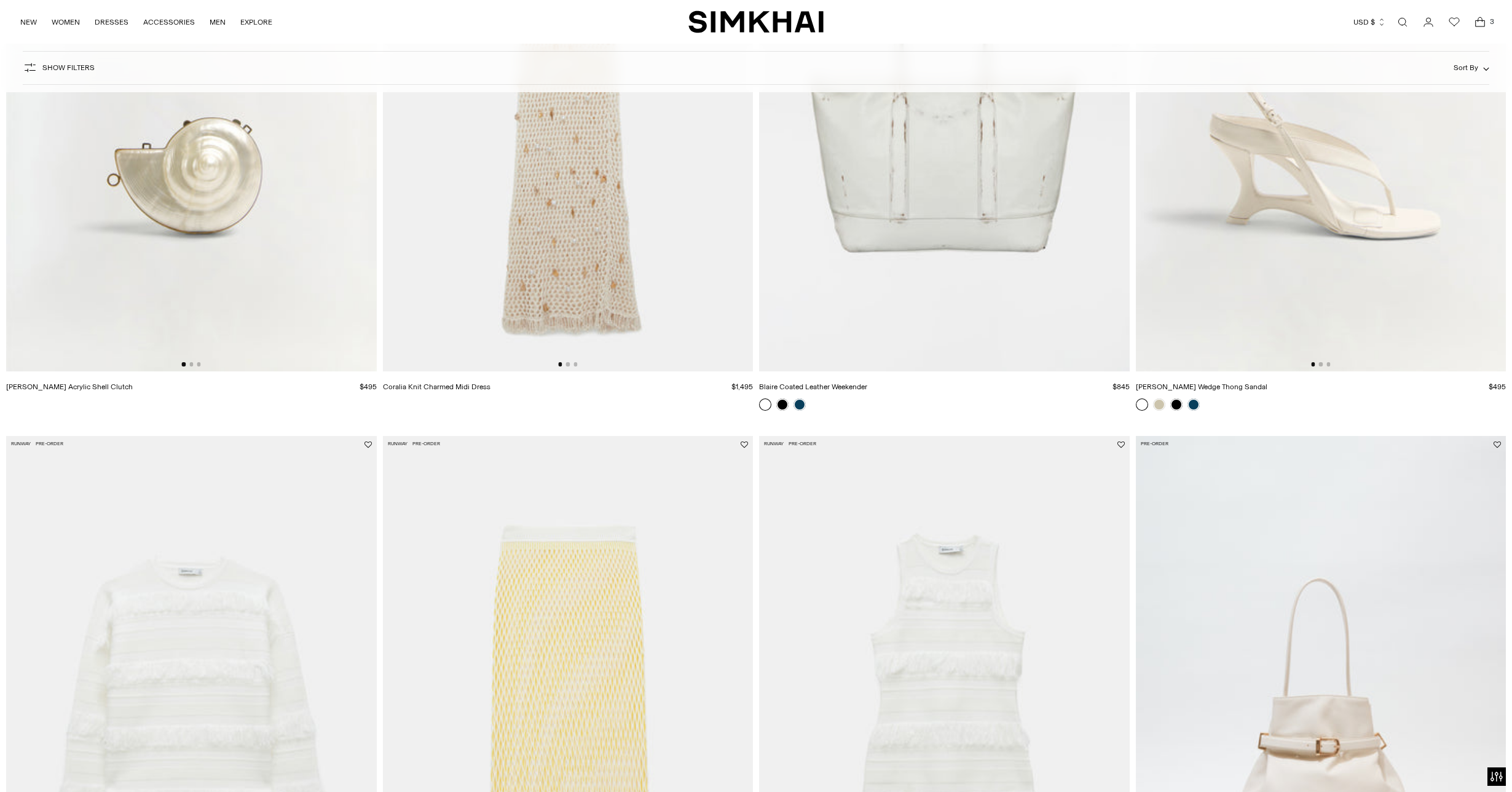
click at [1482, 20] on icon "Open cart modal" at bounding box center [1480, 19] width 4 height 4
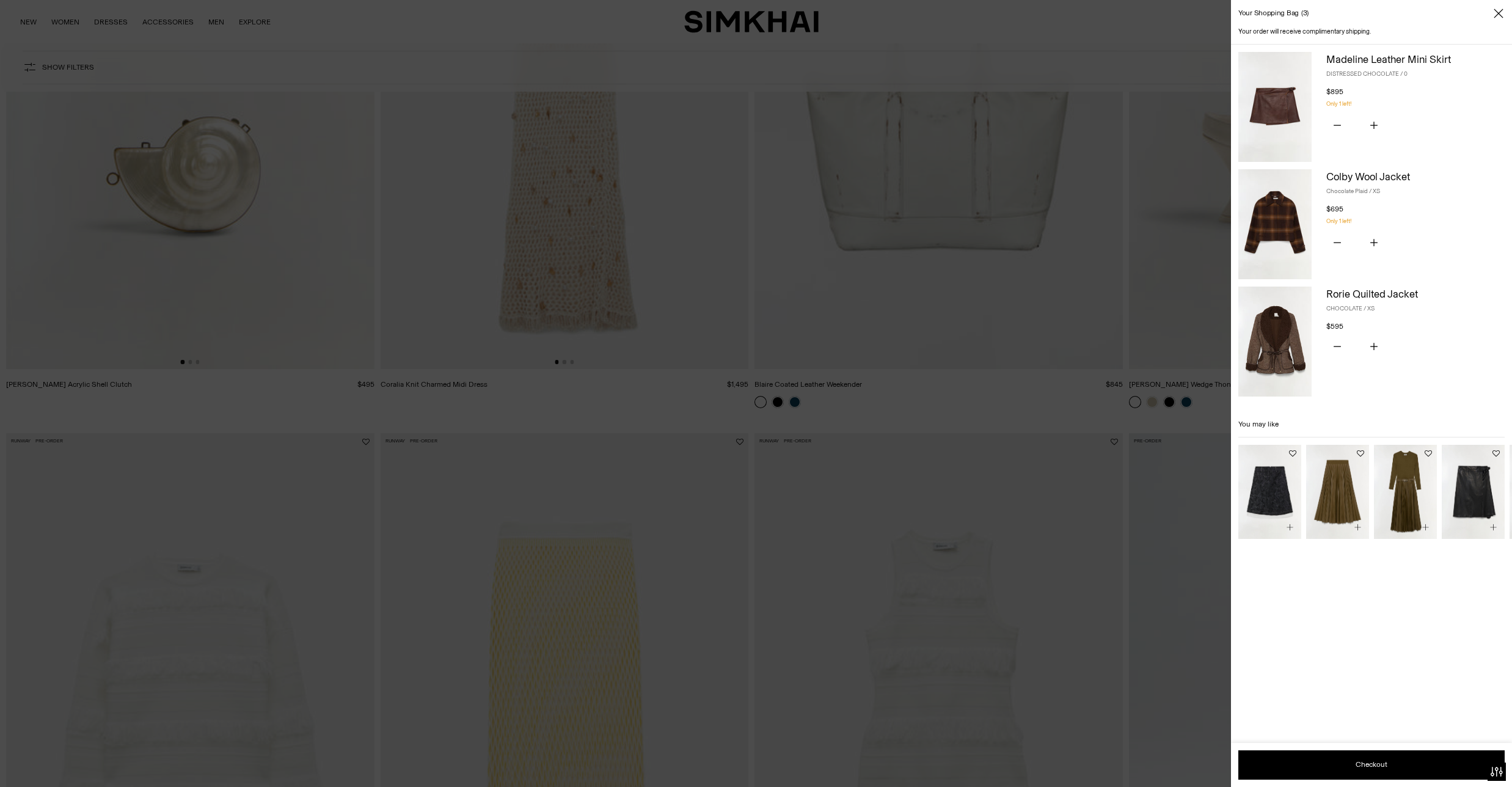
click at [1338, 62] on link "Madeline Leather Mini Skirt" at bounding box center [1388, 59] width 125 height 12
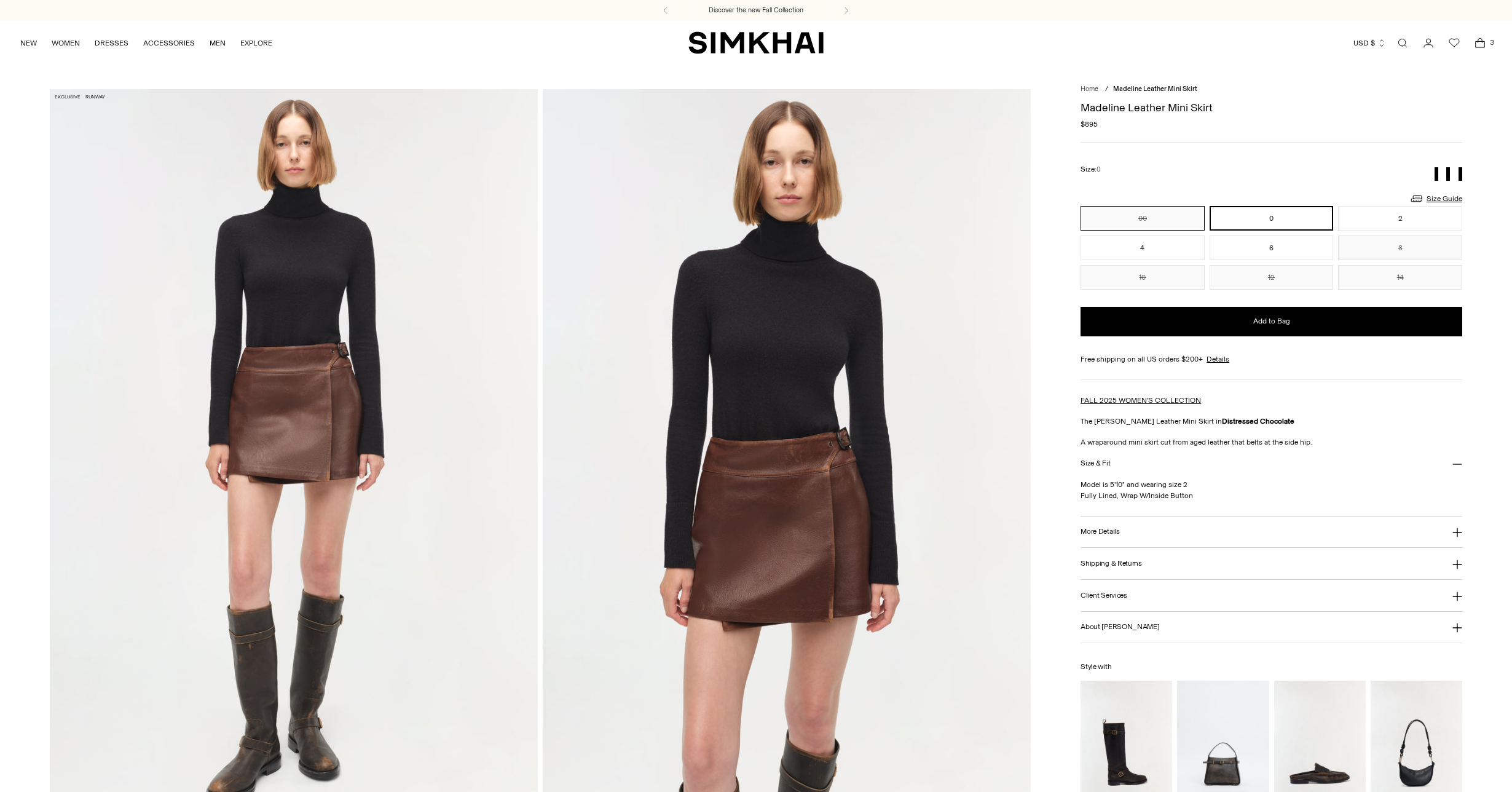
click at [1150, 215] on button "00" at bounding box center [1143, 218] width 125 height 25
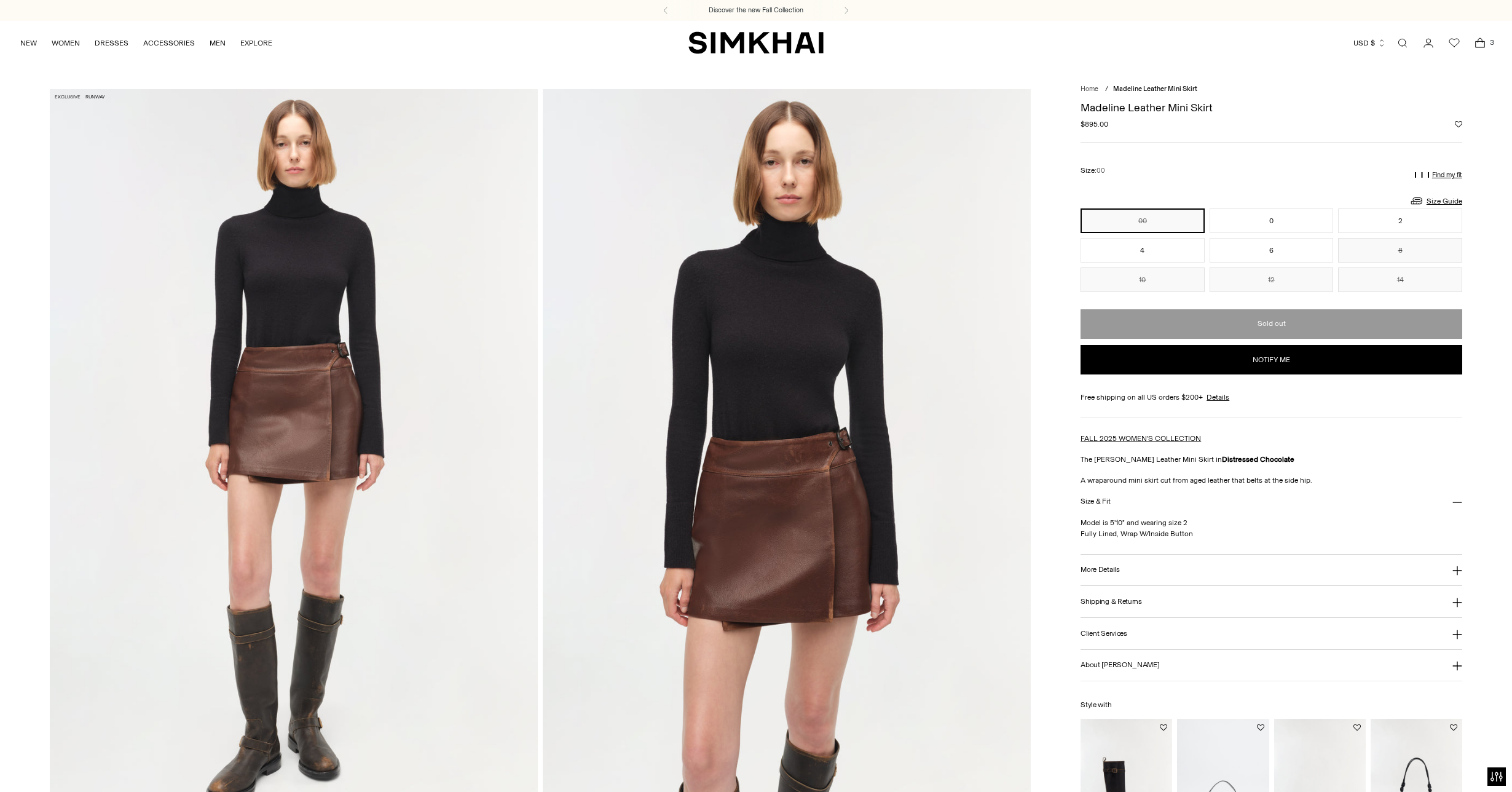
click at [1232, 361] on button "Notify me" at bounding box center [1272, 359] width 382 height 30
select select "**"
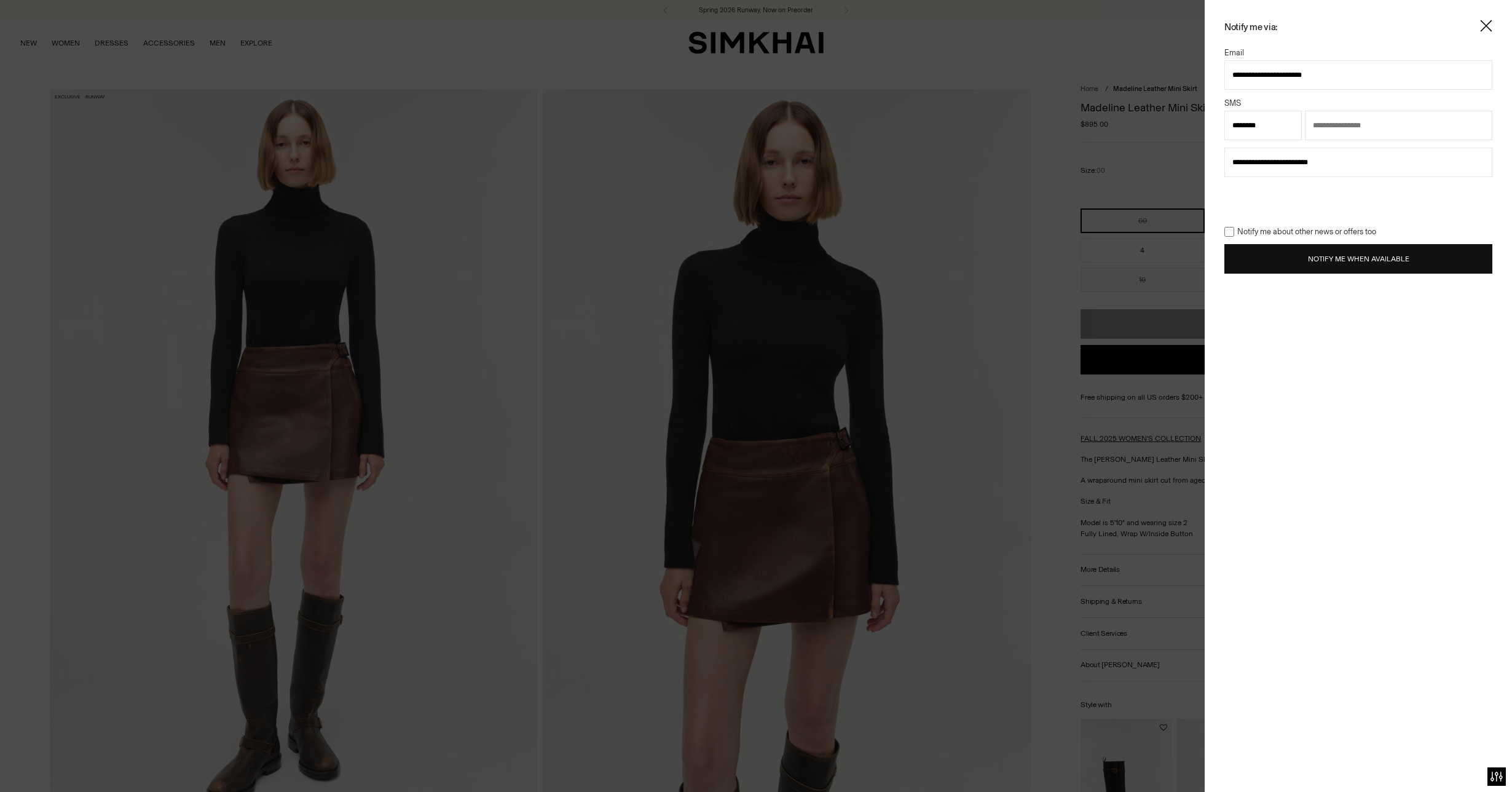
type input "**********"
click at [1324, 269] on button "Notify Me When Available" at bounding box center [1358, 259] width 268 height 30
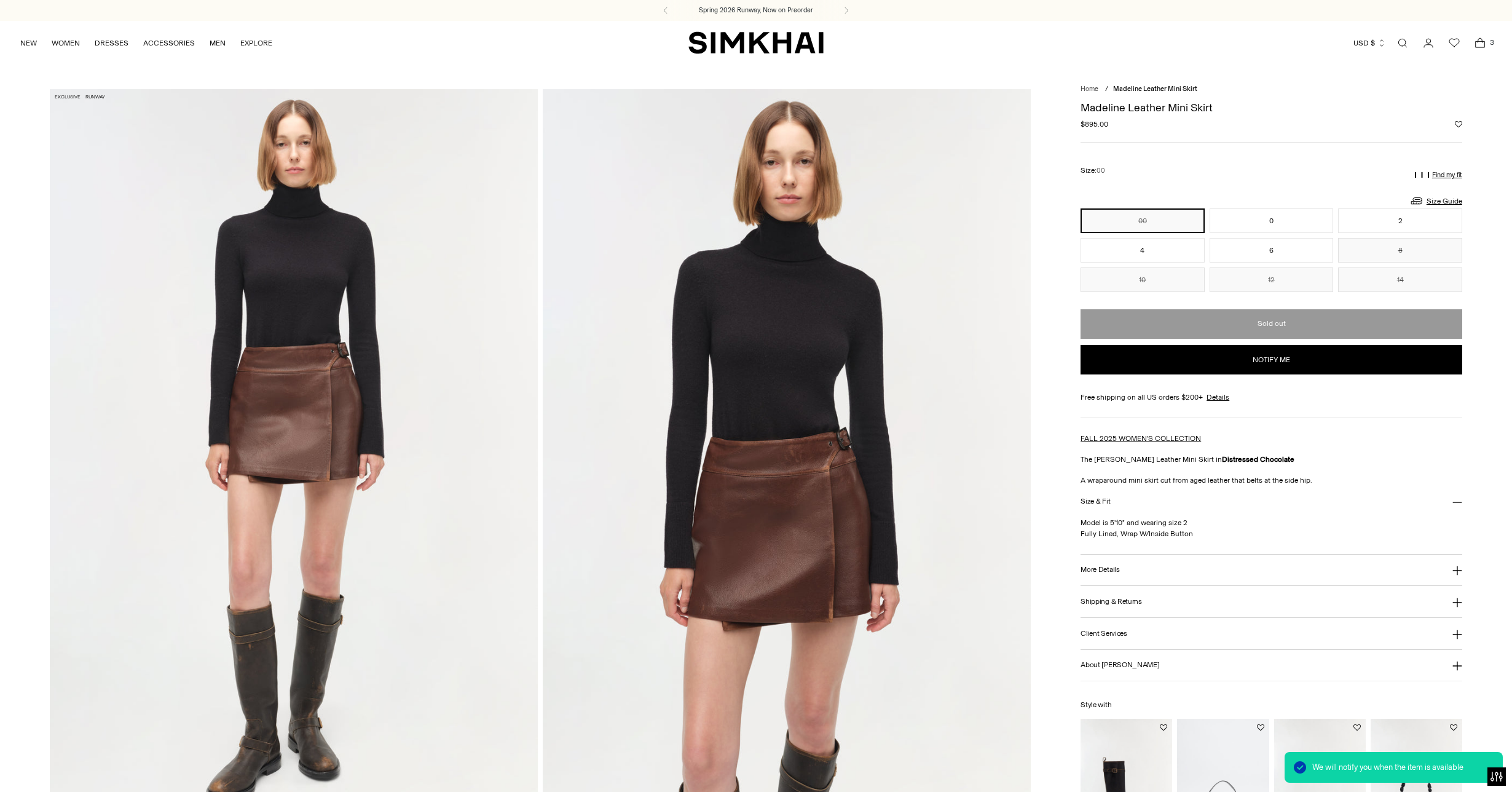
click at [1482, 45] on icon "Open cart modal" at bounding box center [1480, 42] width 17 height 12
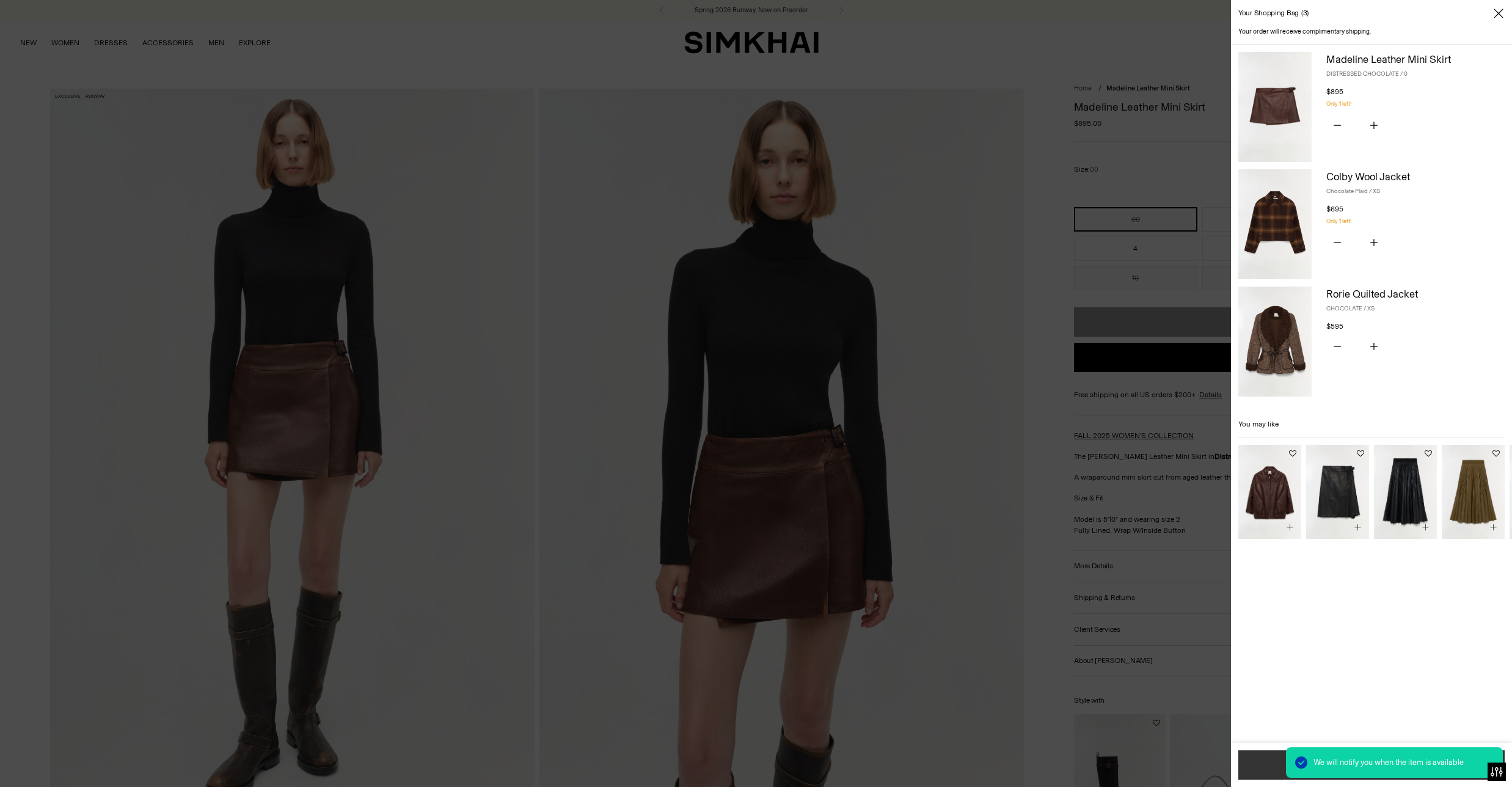
click at [1248, 767] on button "Checkout" at bounding box center [1372, 765] width 267 height 30
